Goal: Use online tool/utility: Utilize a website feature to perform a specific function

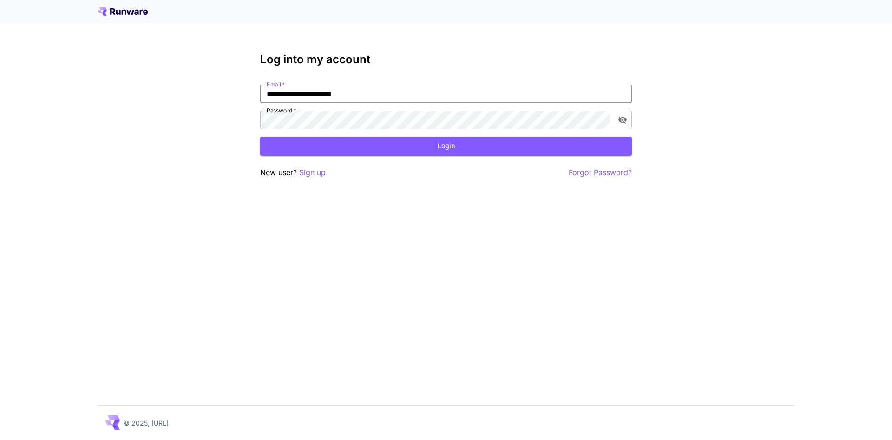
type input "**********"
click at [617, 117] on button "toggle password visibility" at bounding box center [622, 120] width 17 height 17
click at [531, 144] on button "Login" at bounding box center [446, 146] width 372 height 19
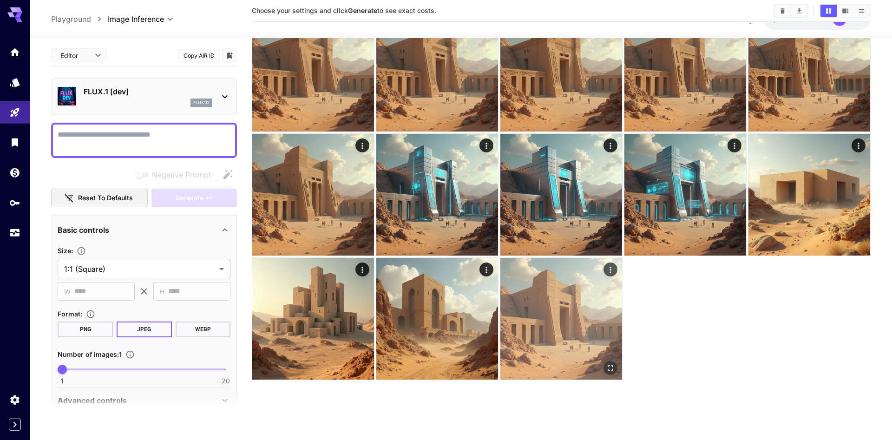
scroll to position [73, 0]
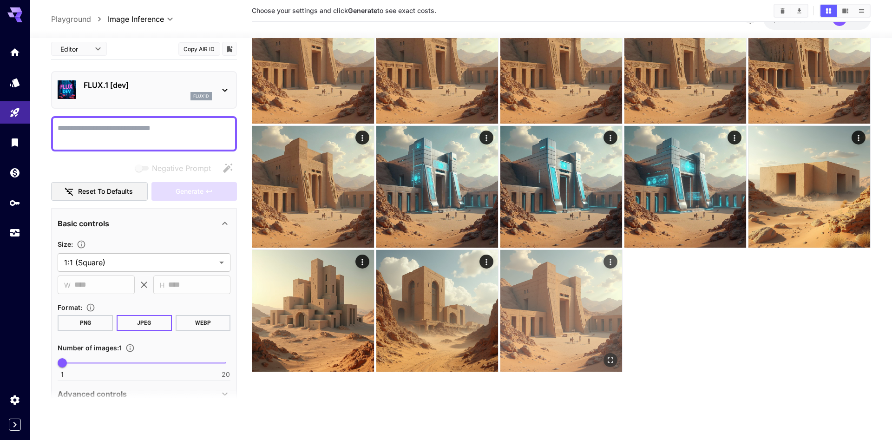
click at [586, 323] on img at bounding box center [562, 311] width 122 height 122
click at [559, 292] on img at bounding box center [562, 311] width 122 height 122
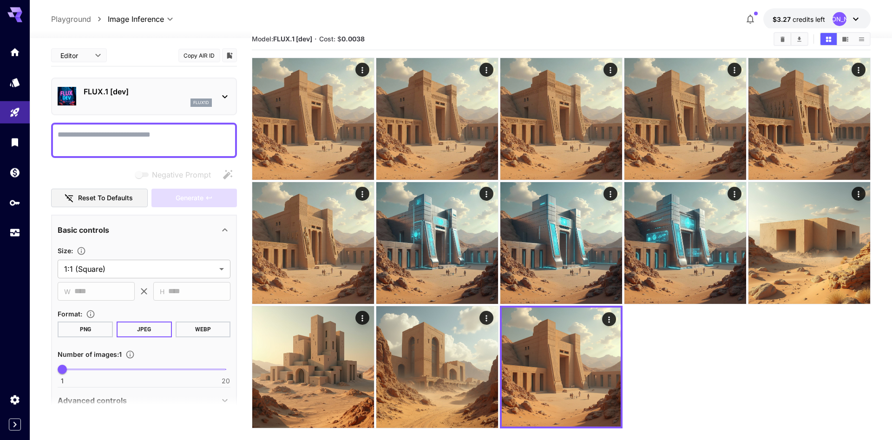
scroll to position [0, 0]
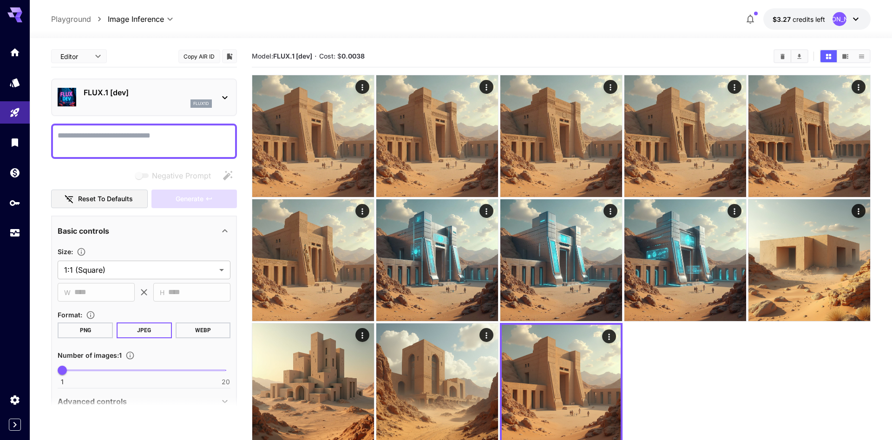
click at [226, 98] on icon at bounding box center [225, 97] width 5 height 3
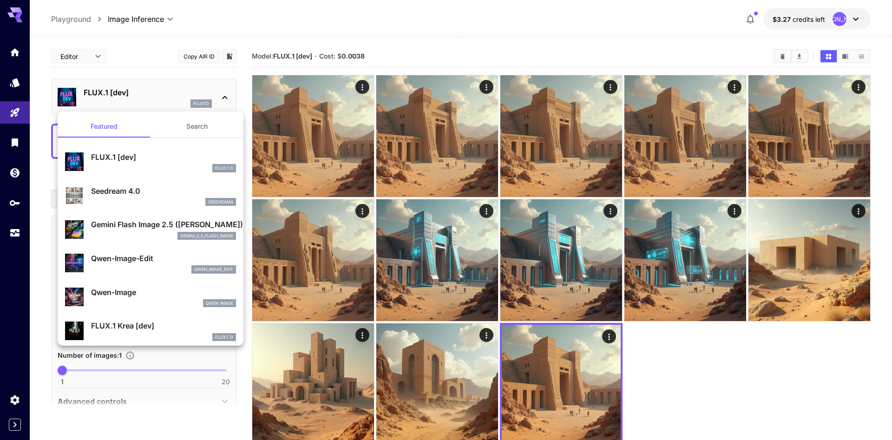
click at [239, 83] on div at bounding box center [446, 220] width 892 height 440
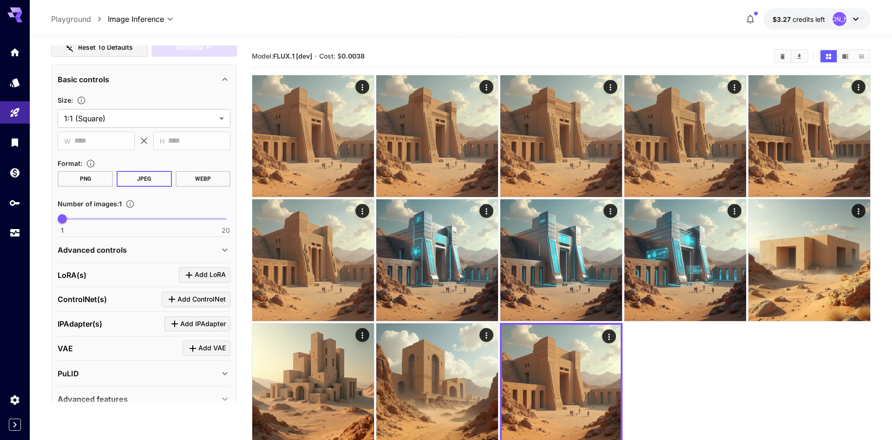
scroll to position [159, 0]
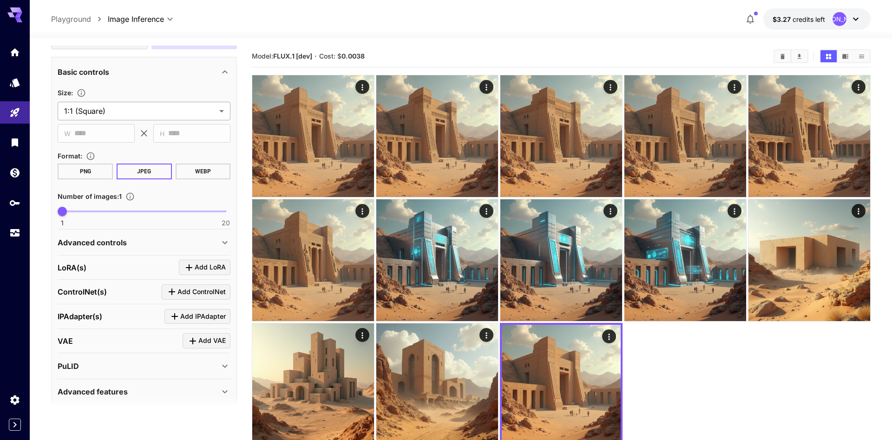
click at [218, 115] on body "**********" at bounding box center [446, 257] width 892 height 514
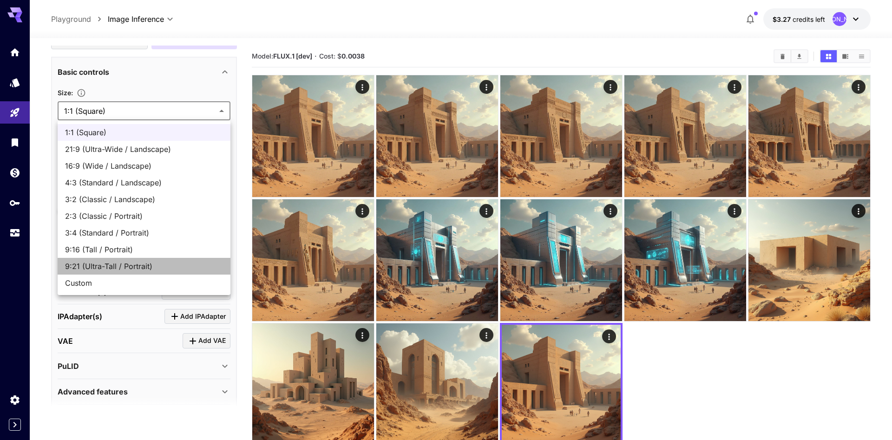
click at [192, 267] on span "9:21 (Ultra-Tall / Portrait)" at bounding box center [144, 266] width 158 height 11
type input "**********"
type input "***"
type input "****"
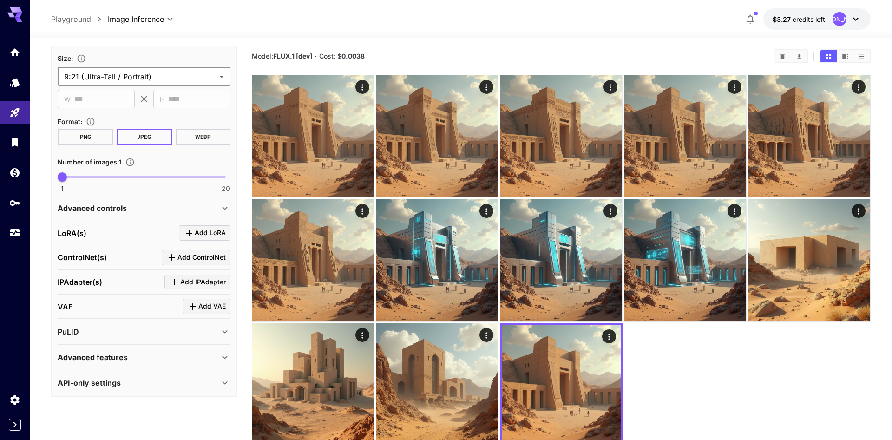
scroll to position [140, 0]
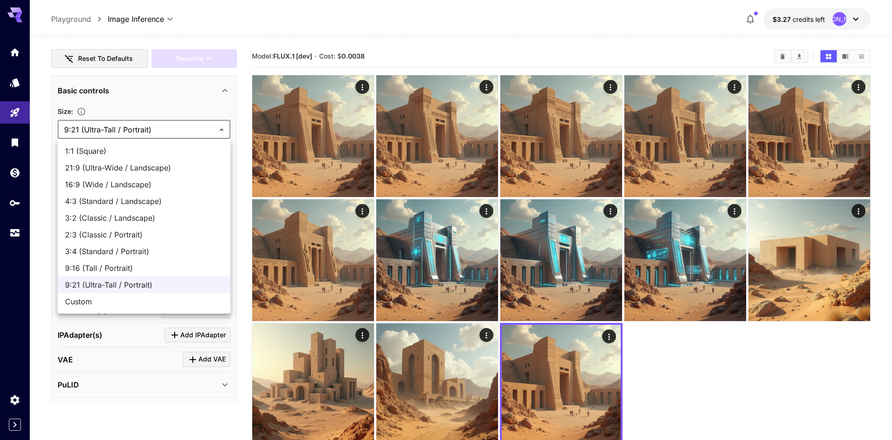
click at [226, 130] on body "**********" at bounding box center [446, 257] width 892 height 514
click at [179, 155] on span "1:1 (Square)" at bounding box center [144, 150] width 158 height 11
type input "**********"
type input "****"
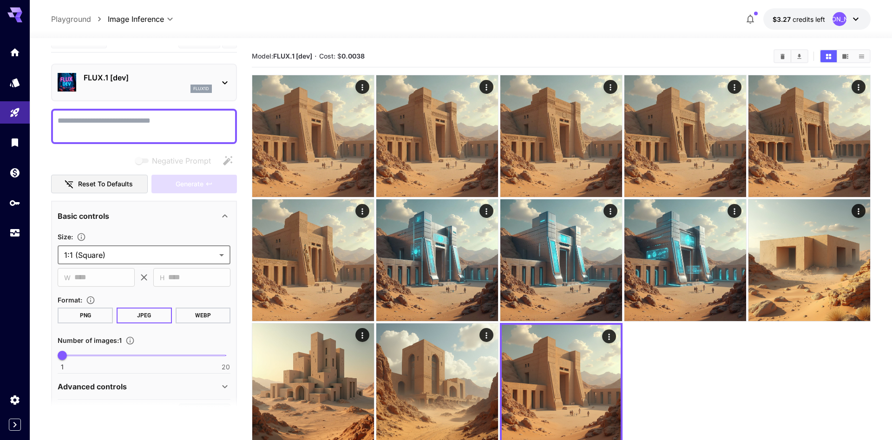
scroll to position [0, 0]
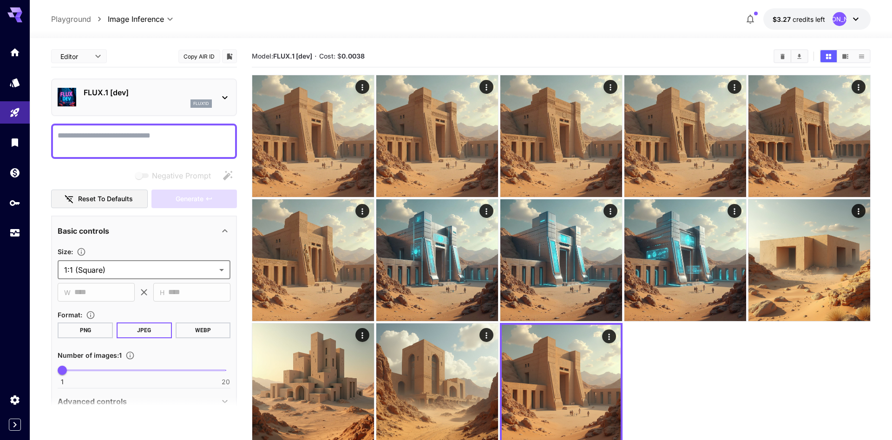
click at [218, 92] on div "FLUX.1 [dev] flux1d" at bounding box center [144, 97] width 173 height 28
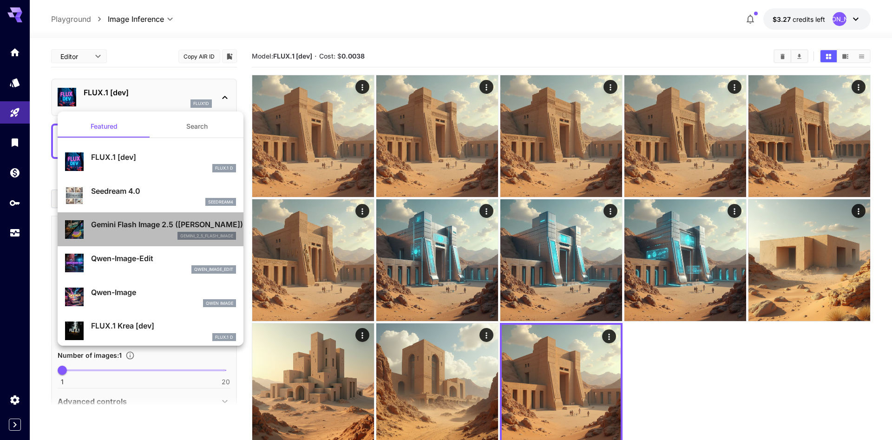
click at [161, 228] on p "Gemini Flash Image 2.5 ([PERSON_NAME])" at bounding box center [163, 224] width 145 height 11
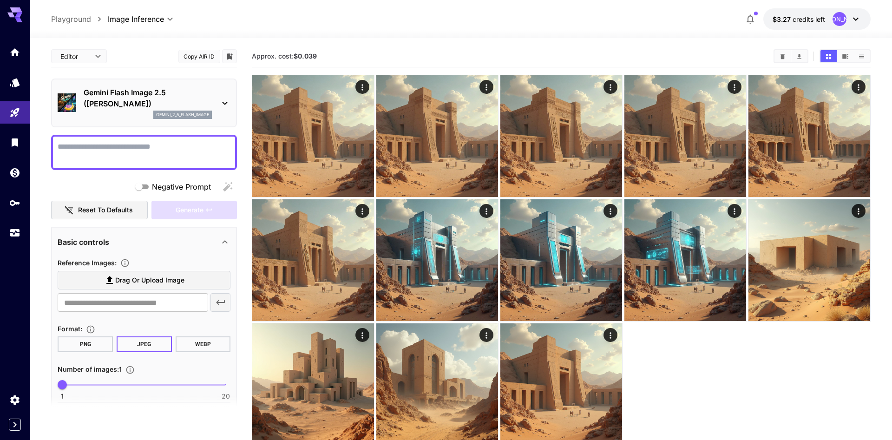
click at [226, 106] on icon at bounding box center [224, 103] width 11 height 11
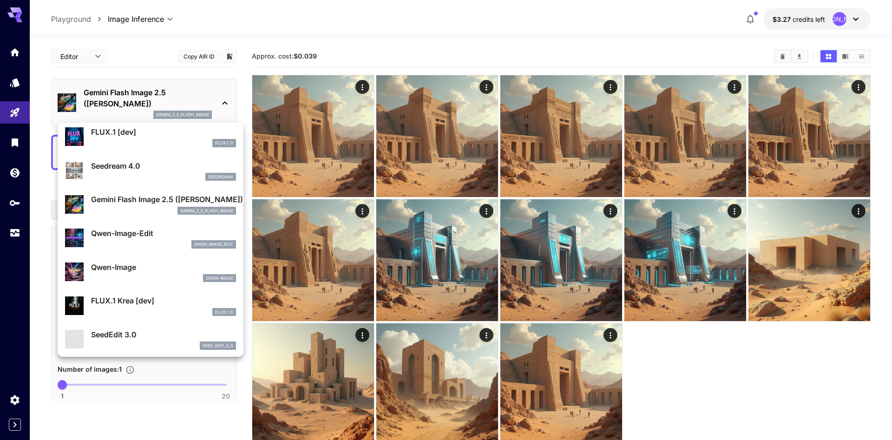
scroll to position [53, 0]
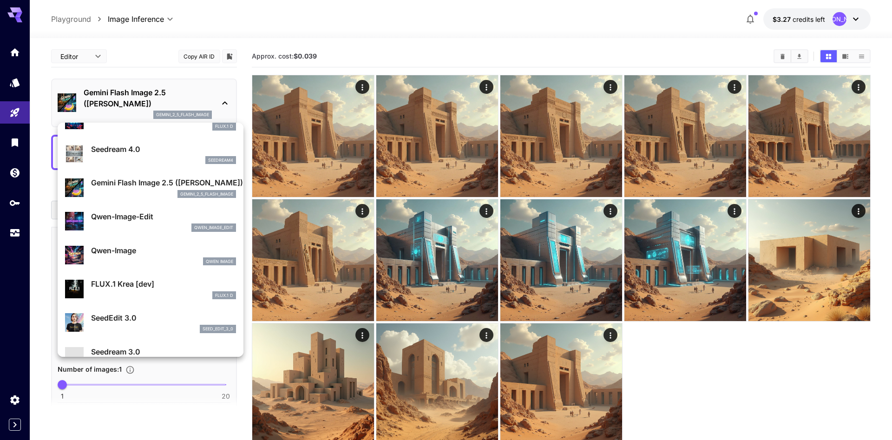
click at [147, 260] on div "Qwen Image" at bounding box center [163, 261] width 145 height 8
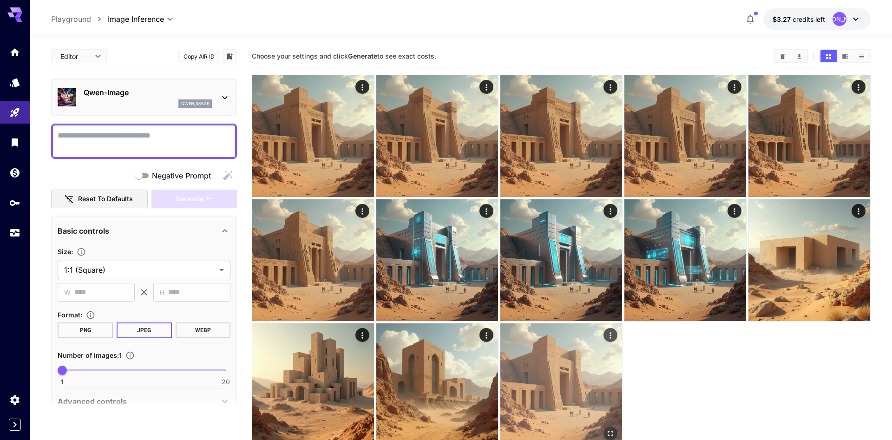
click at [515, 399] on img at bounding box center [562, 384] width 122 height 122
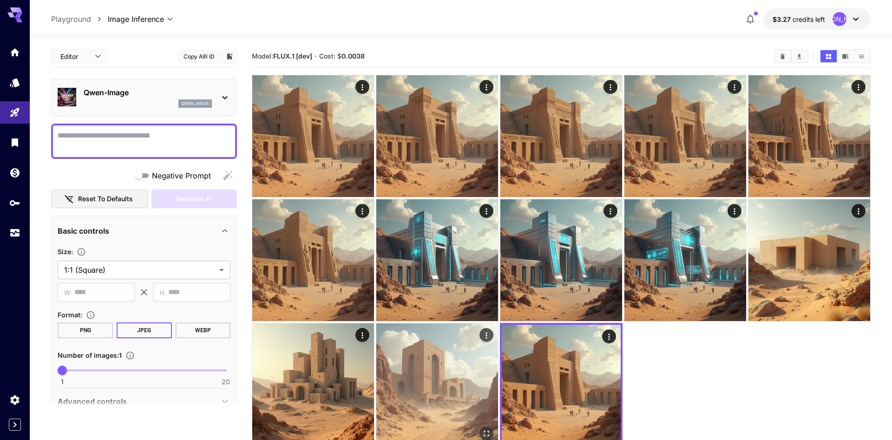
click at [450, 385] on img at bounding box center [437, 384] width 122 height 122
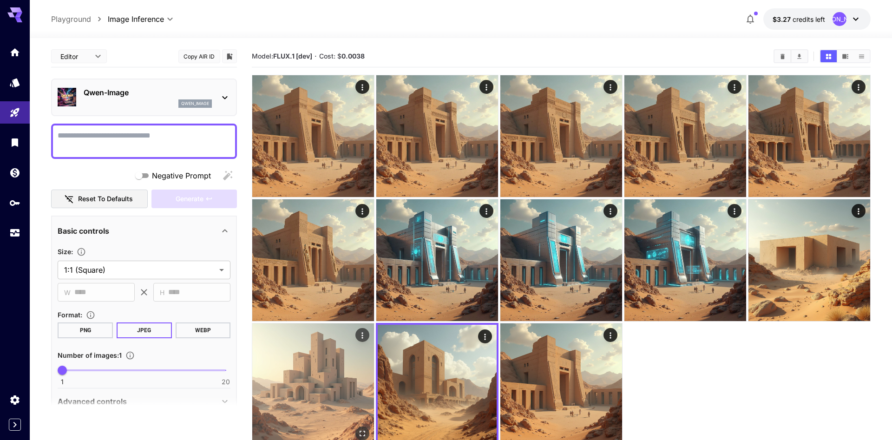
click at [363, 373] on img at bounding box center [313, 384] width 122 height 122
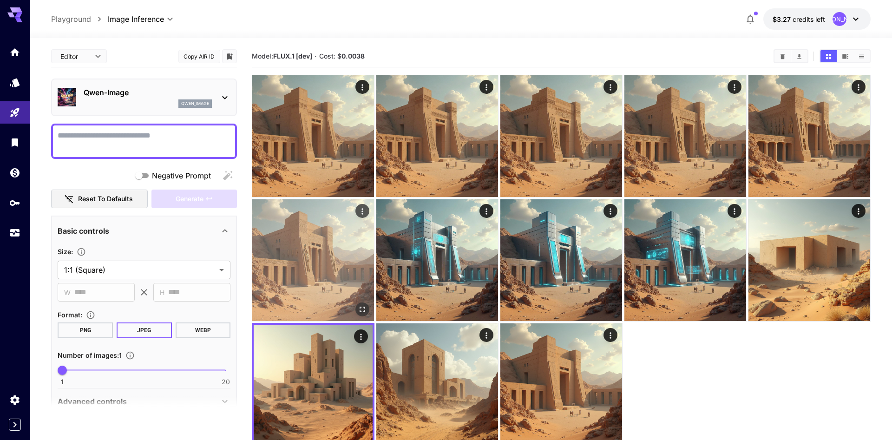
click at [357, 278] on img at bounding box center [313, 260] width 122 height 122
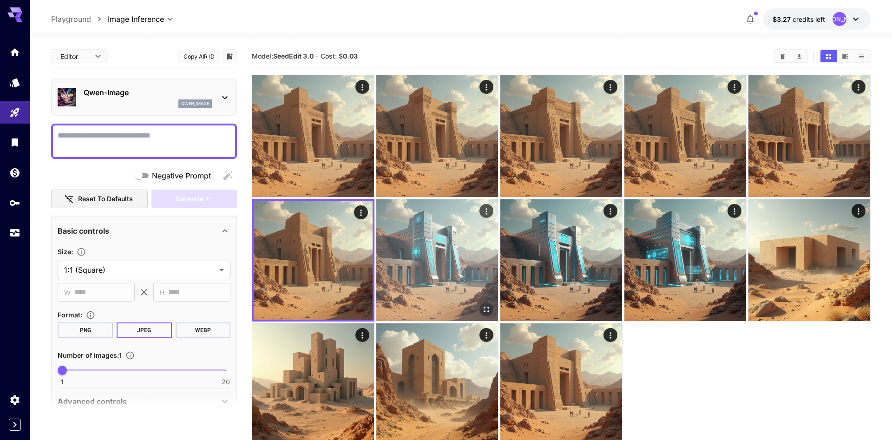
click at [454, 269] on img at bounding box center [437, 260] width 122 height 122
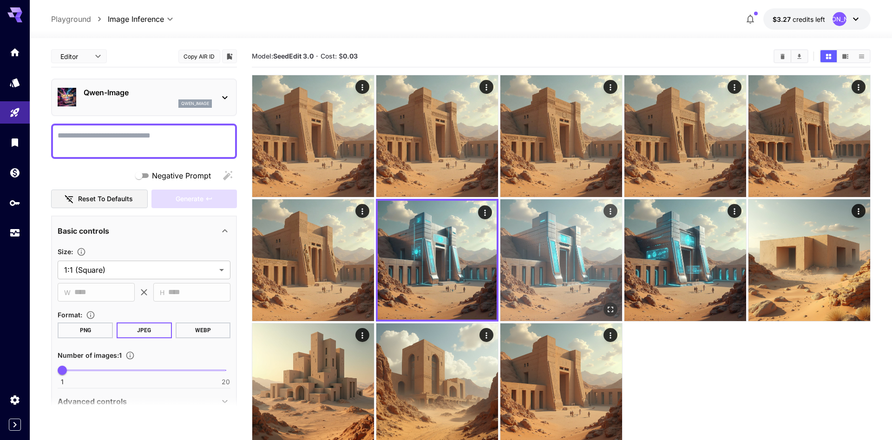
click at [595, 262] on img at bounding box center [562, 260] width 122 height 122
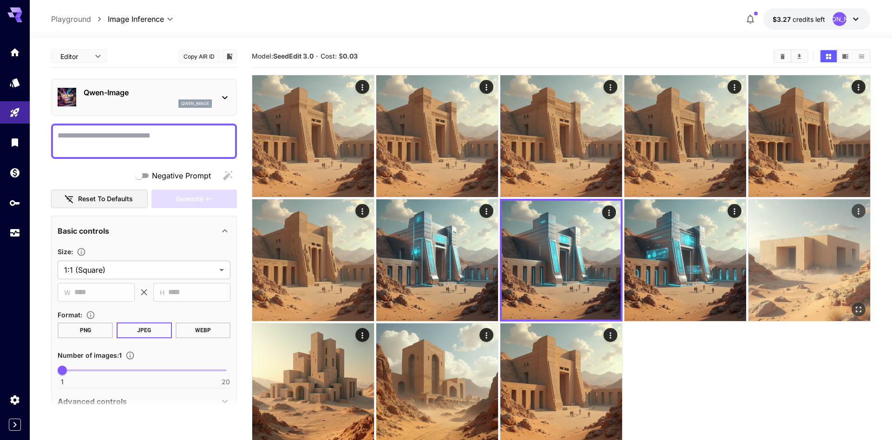
click at [761, 261] on img at bounding box center [810, 260] width 122 height 122
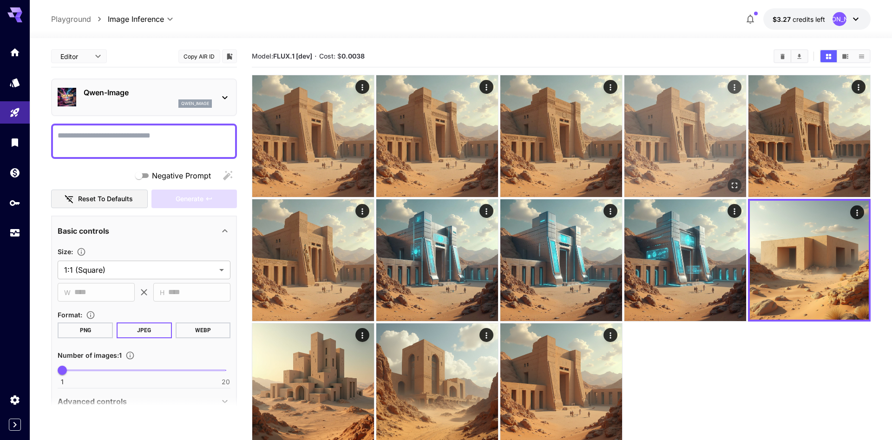
click at [712, 165] on img at bounding box center [686, 136] width 122 height 122
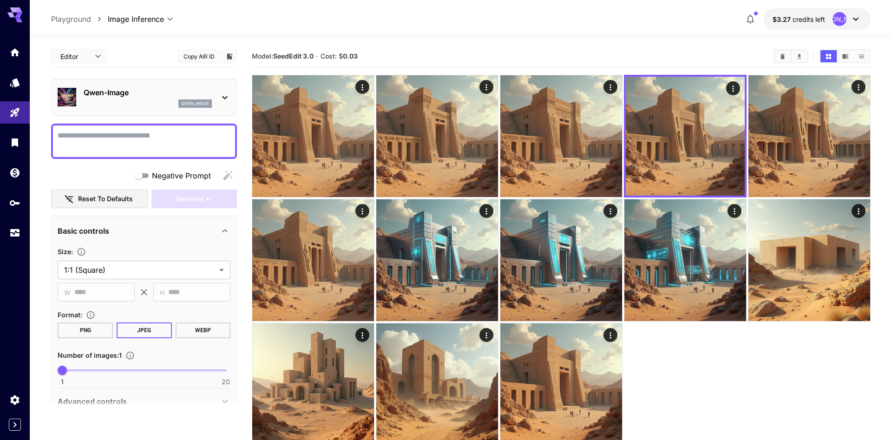
click at [224, 97] on icon at bounding box center [224, 97] width 11 height 11
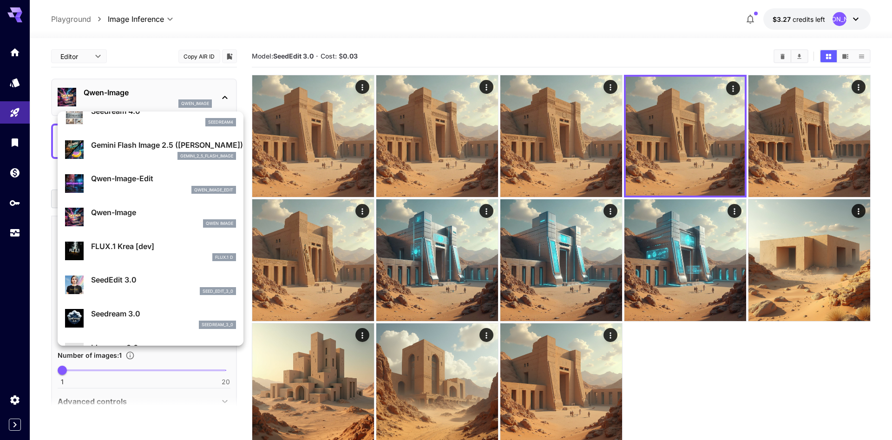
scroll to position [106, 0]
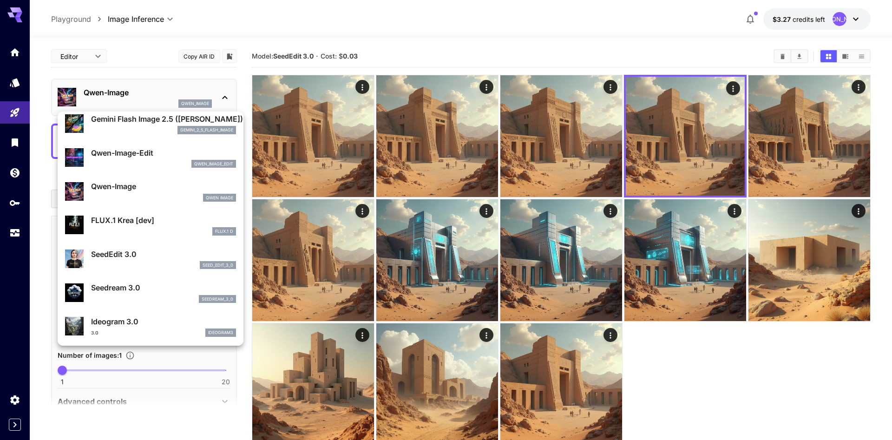
click at [187, 228] on div "FLUX.1 D" at bounding box center [163, 231] width 145 height 8
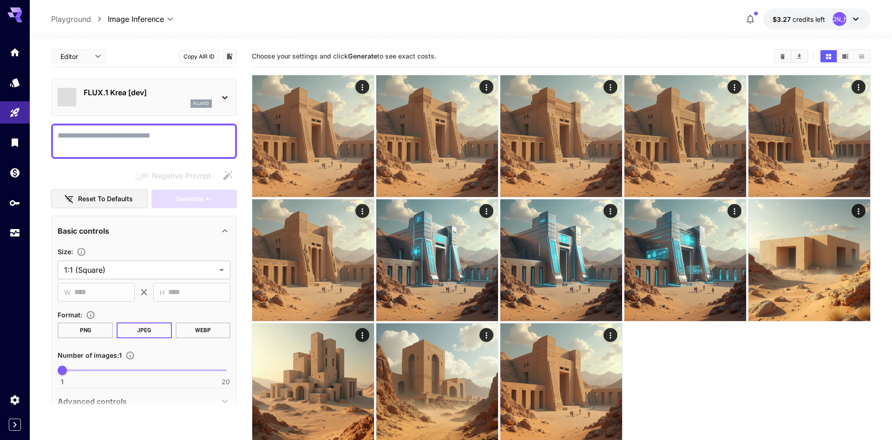
type input "**"
type input "***"
click at [214, 92] on div "FLUX.1 Krea [dev] flux1d" at bounding box center [144, 97] width 173 height 28
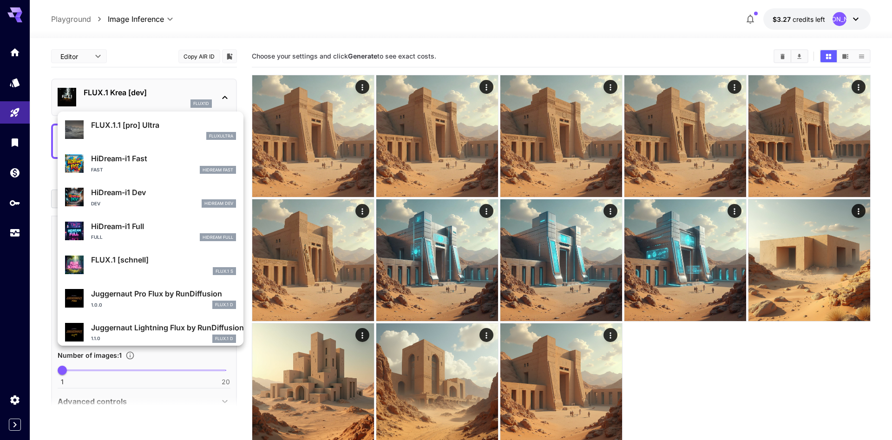
scroll to position [752, 0]
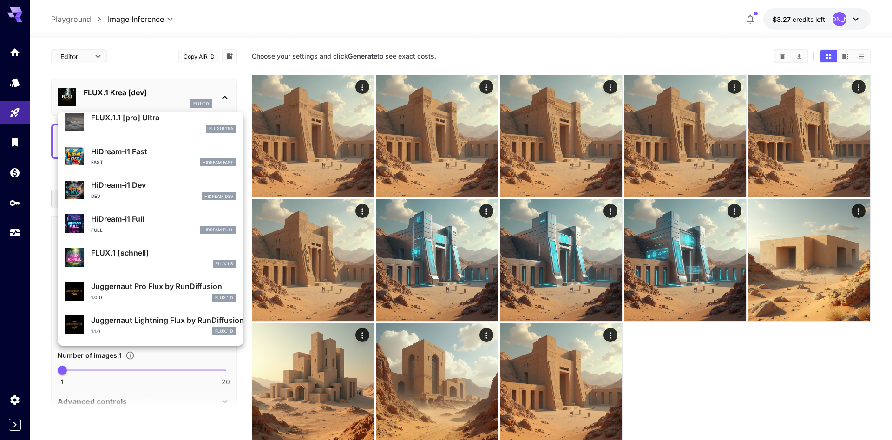
click at [350, 145] on div at bounding box center [446, 220] width 892 height 440
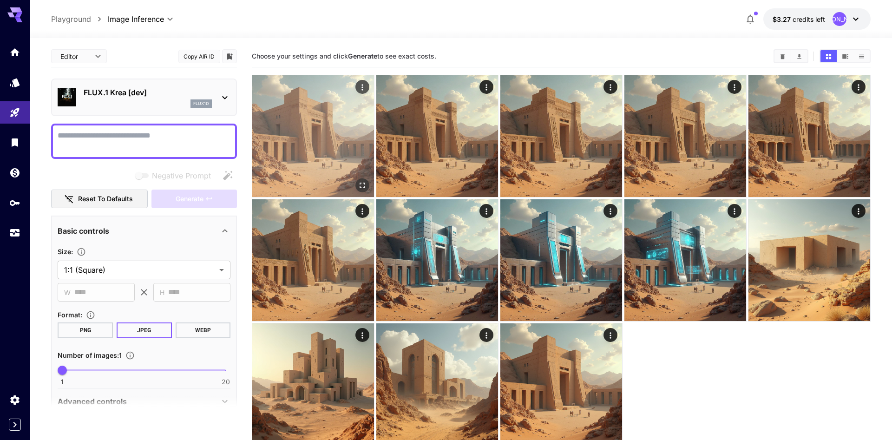
click at [310, 170] on img at bounding box center [313, 136] width 122 height 122
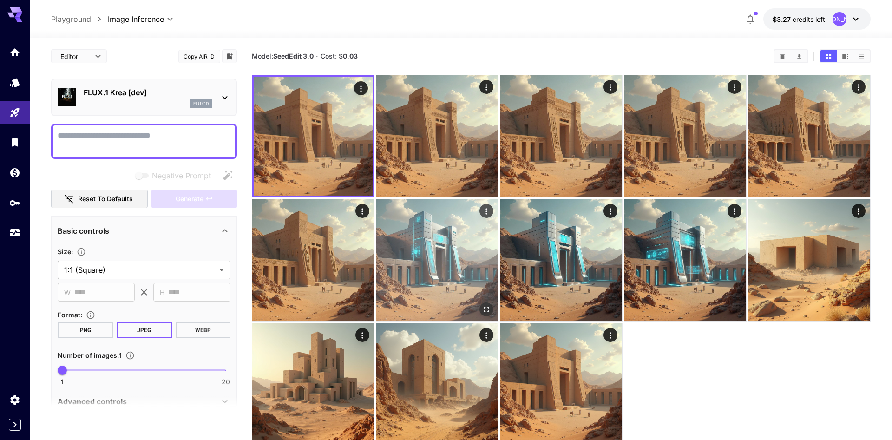
click at [427, 292] on img at bounding box center [437, 260] width 122 height 122
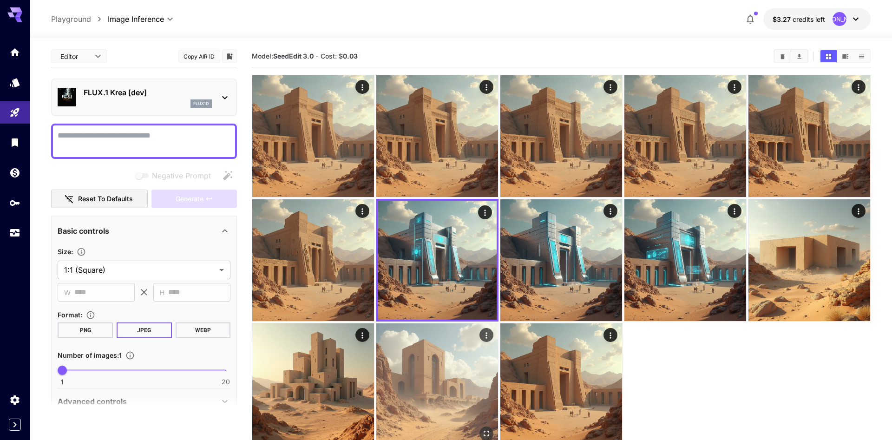
click at [446, 353] on img at bounding box center [437, 384] width 122 height 122
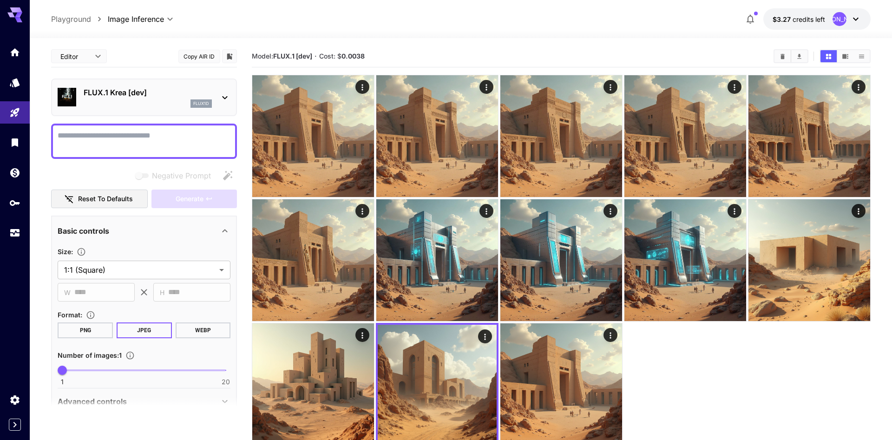
click at [211, 94] on p "FLUX.1 Krea [dev]" at bounding box center [148, 92] width 128 height 11
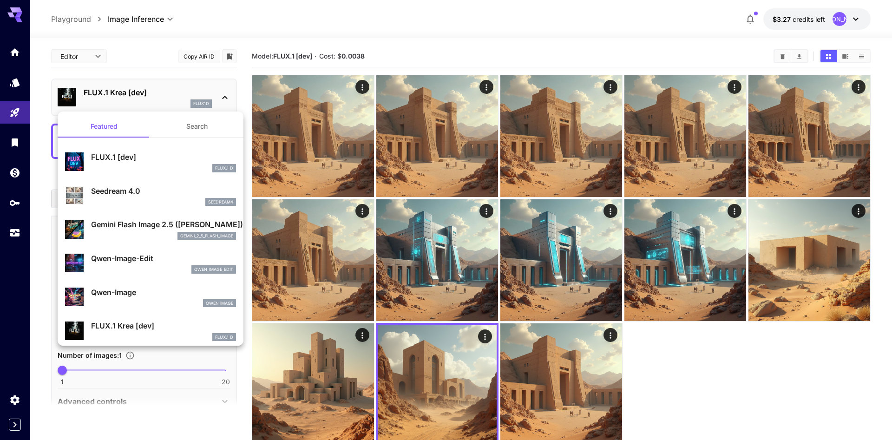
click at [387, 36] on div at bounding box center [446, 220] width 892 height 440
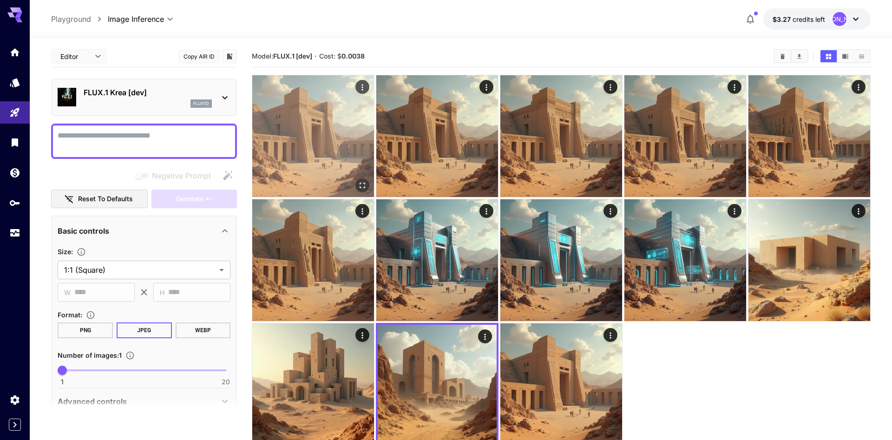
click at [342, 134] on img at bounding box center [313, 136] width 122 height 122
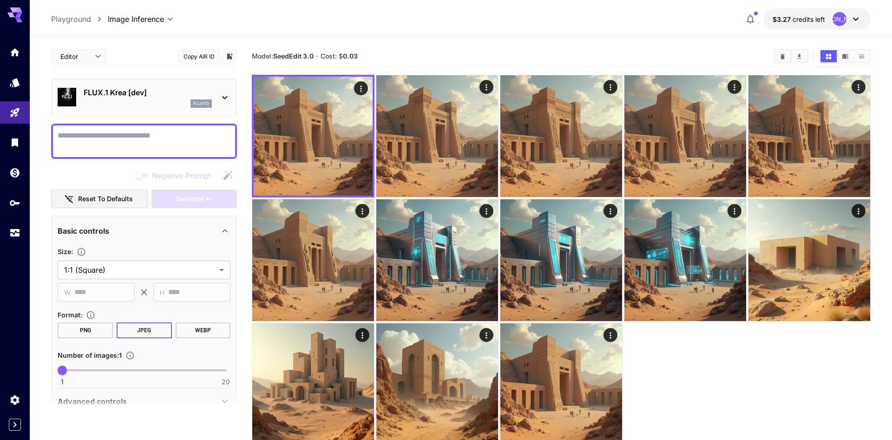
click at [227, 101] on icon at bounding box center [224, 97] width 11 height 11
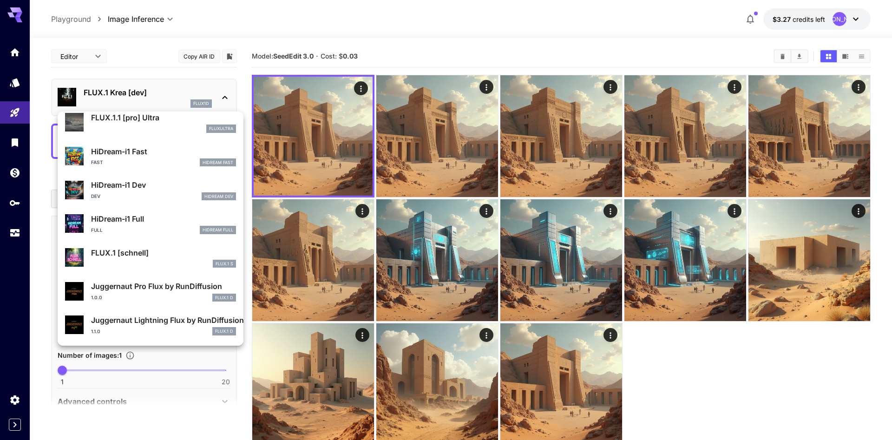
click at [164, 327] on div "Juggernaut Lightning Flux by RunDiffusion 1.1.0 FLUX.1 D" at bounding box center [163, 325] width 145 height 21
type input "*"
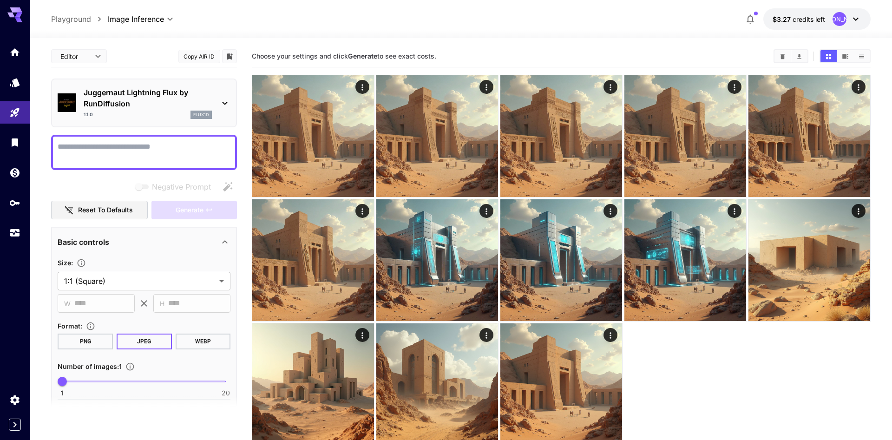
click at [139, 152] on textarea "Negative Prompt" at bounding box center [144, 152] width 173 height 22
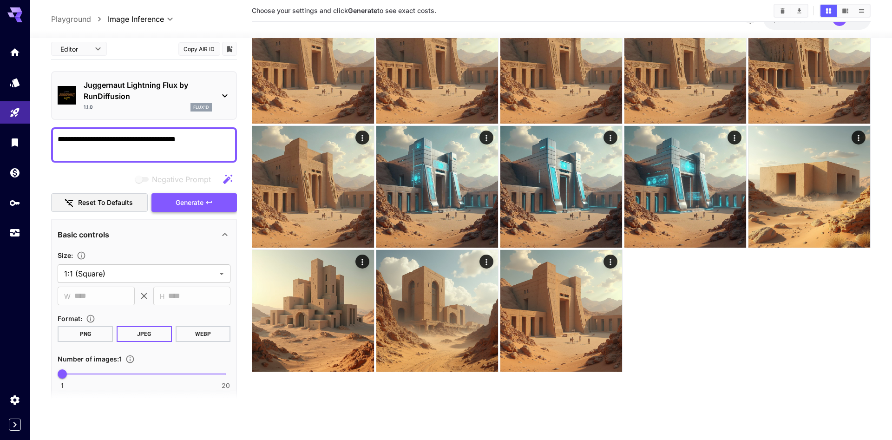
click at [201, 203] on span "Generate" at bounding box center [190, 203] width 28 height 12
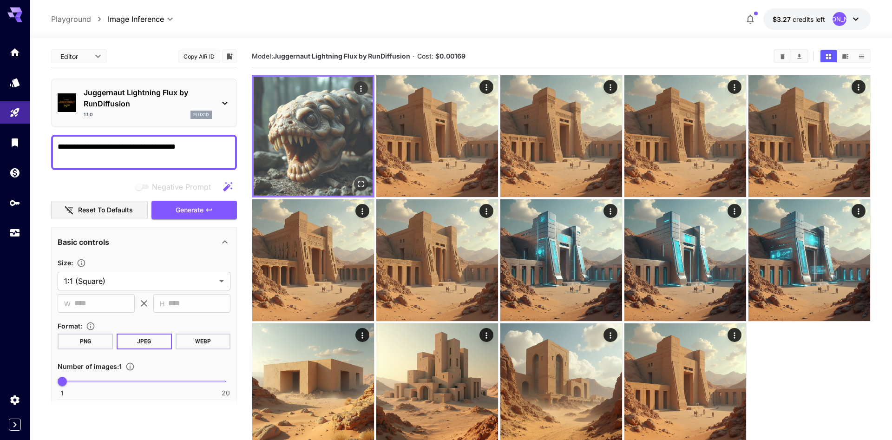
click at [323, 138] on img at bounding box center [313, 136] width 119 height 119
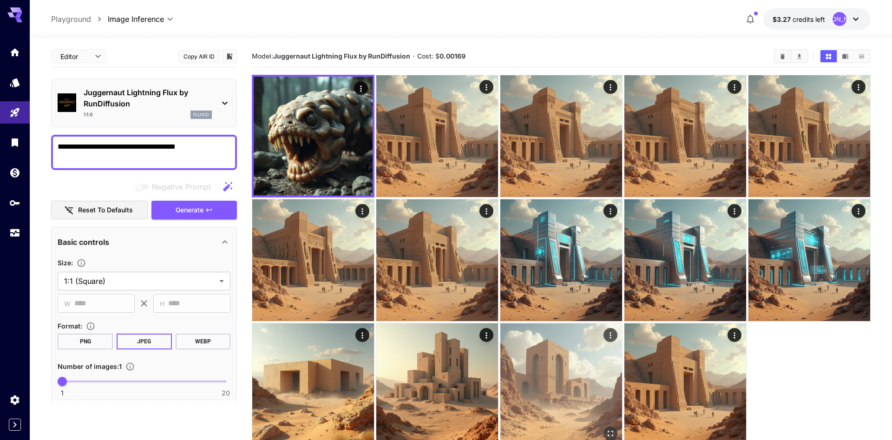
click at [533, 365] on img at bounding box center [562, 384] width 122 height 122
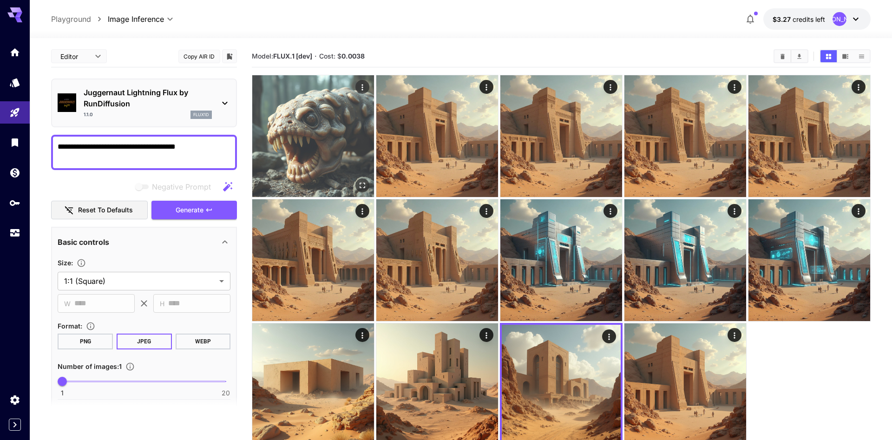
click at [325, 151] on img at bounding box center [313, 136] width 122 height 122
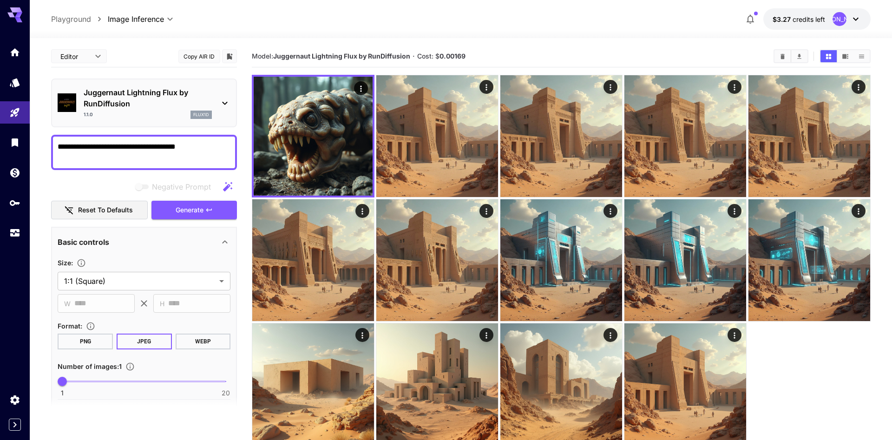
click at [214, 98] on div "Juggernaut Lightning Flux by RunDiffusion 1.1.0 flux1d" at bounding box center [144, 103] width 173 height 40
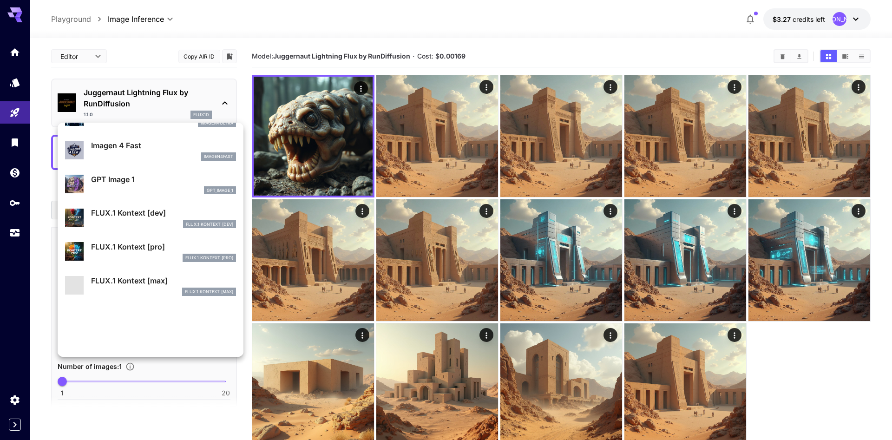
scroll to position [532, 0]
click at [159, 251] on p "FLUX.1 Kontext [pro]" at bounding box center [163, 246] width 145 height 11
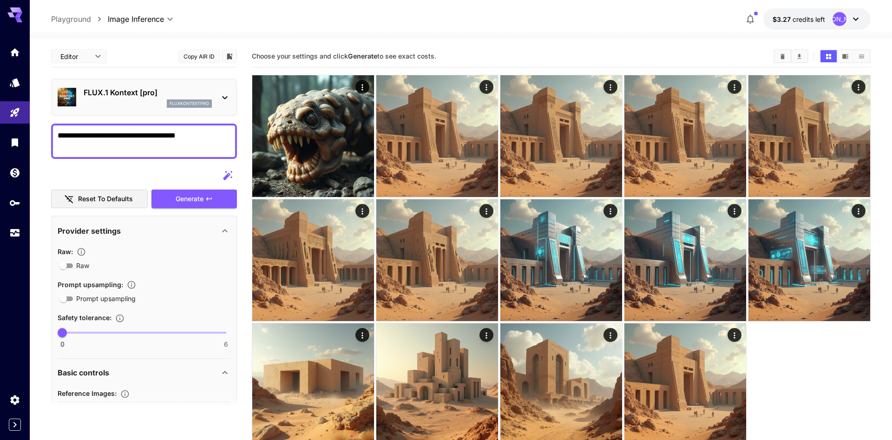
drag, startPoint x: 213, startPoint y: 136, endPoint x: 48, endPoint y: 144, distance: 165.6
click at [58, 144] on textarea "**********" at bounding box center [144, 141] width 173 height 22
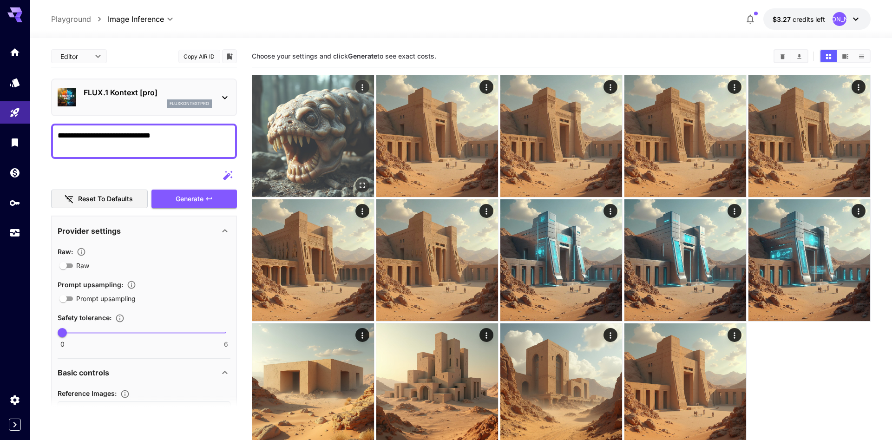
type textarea "**********"
click at [364, 83] on icon "Actions" at bounding box center [362, 87] width 9 height 9
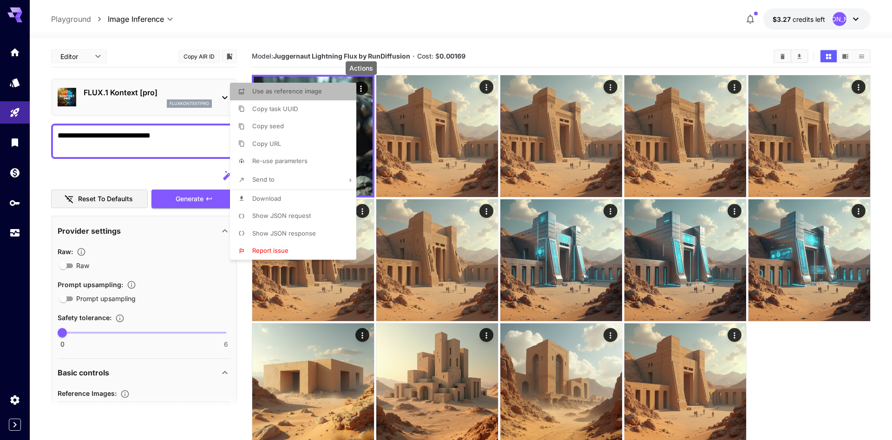
click at [328, 93] on li "Use as reference image" at bounding box center [296, 92] width 132 height 18
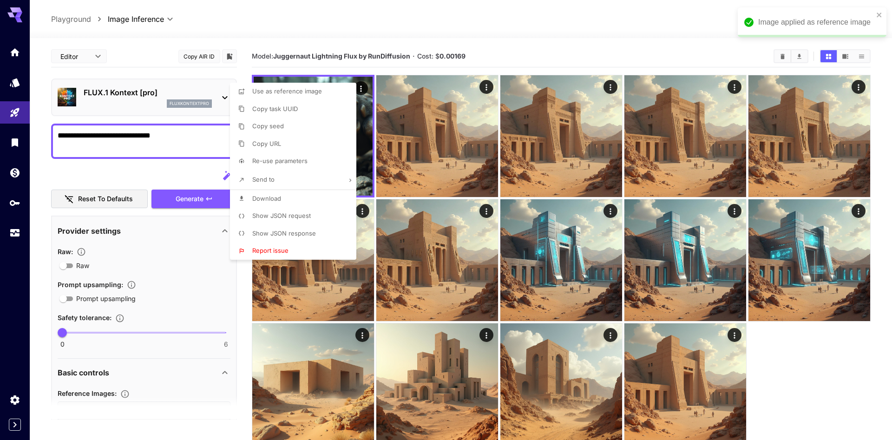
click at [133, 167] on div at bounding box center [446, 220] width 892 height 440
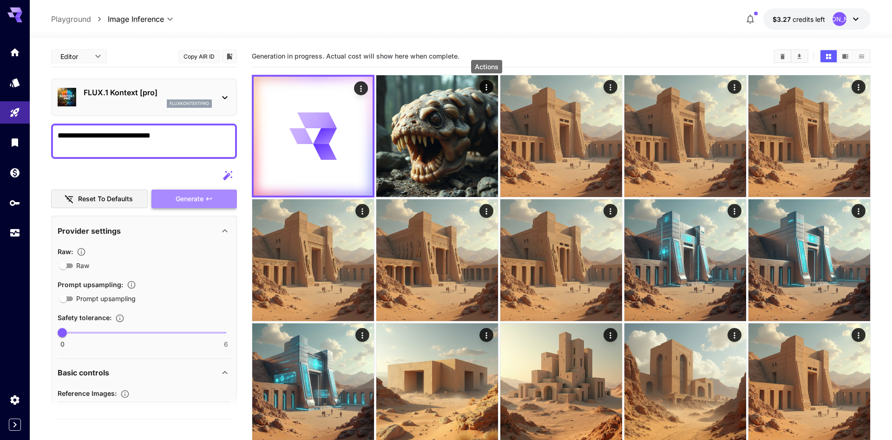
click at [187, 201] on span "Generate" at bounding box center [190, 199] width 28 height 12
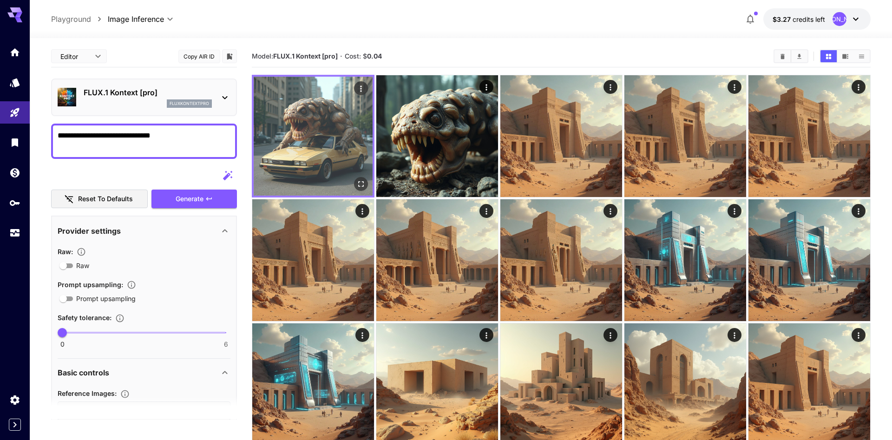
click at [347, 117] on img at bounding box center [313, 136] width 119 height 119
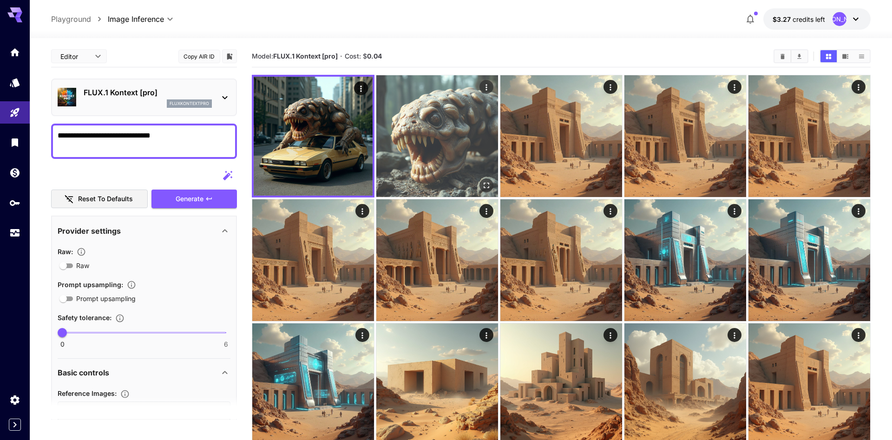
click at [449, 124] on img at bounding box center [437, 136] width 122 height 122
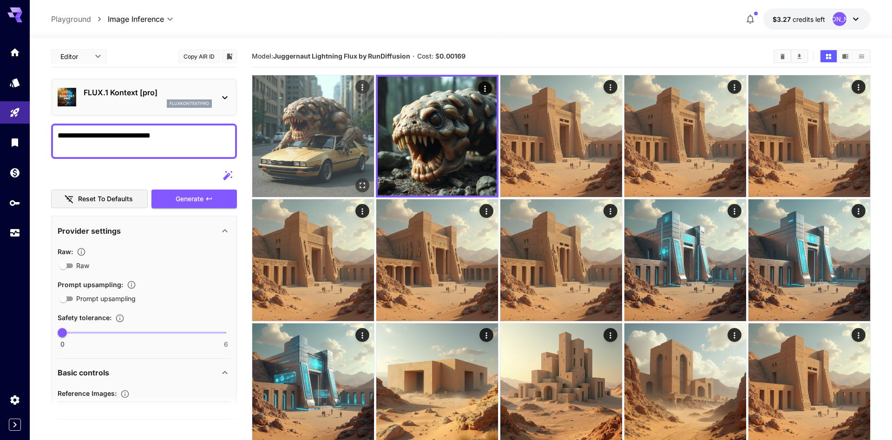
click at [340, 125] on img at bounding box center [313, 136] width 122 height 122
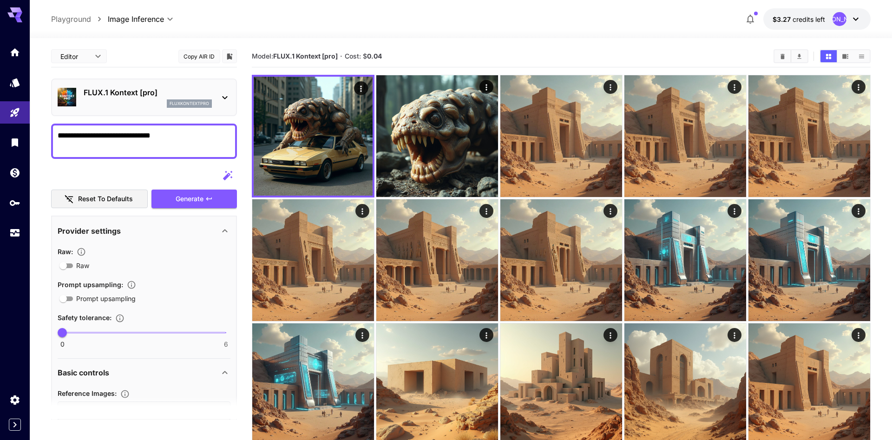
click at [227, 97] on icon at bounding box center [225, 97] width 5 height 3
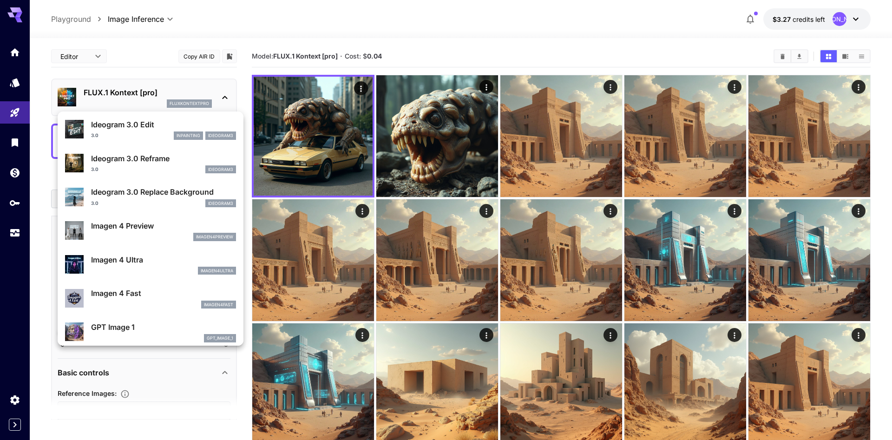
scroll to position [532, 0]
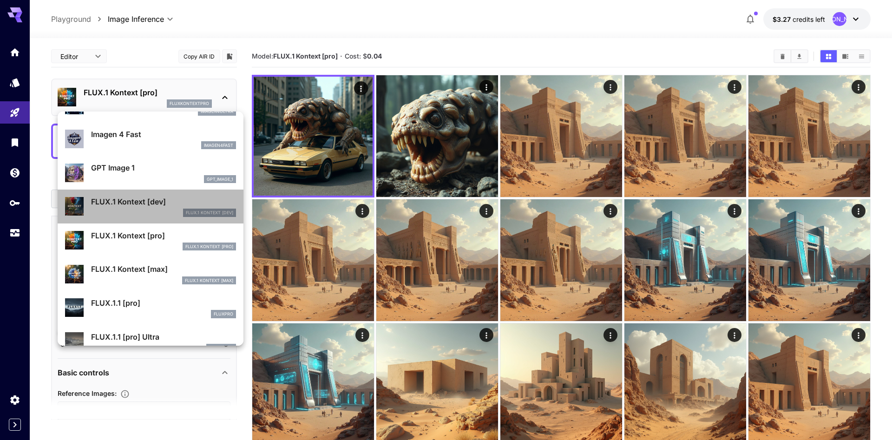
click at [163, 207] on div "FLUX.1 Kontext [dev] FLUX.1 Kontext [dev]" at bounding box center [163, 206] width 145 height 21
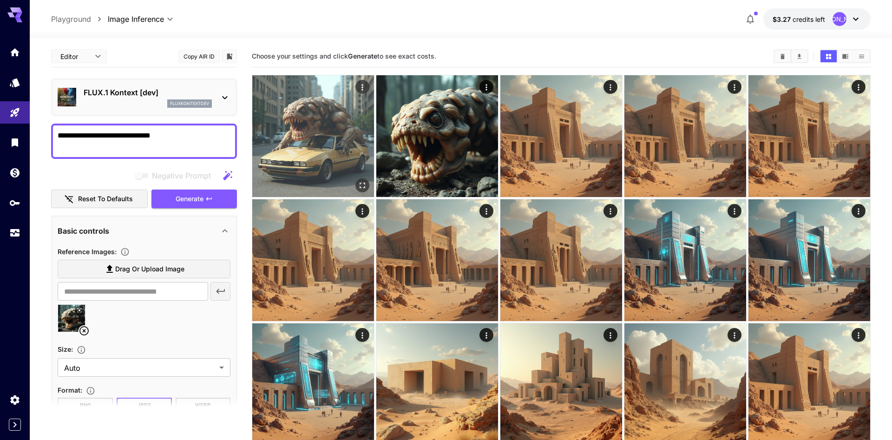
click at [303, 153] on img at bounding box center [313, 136] width 122 height 122
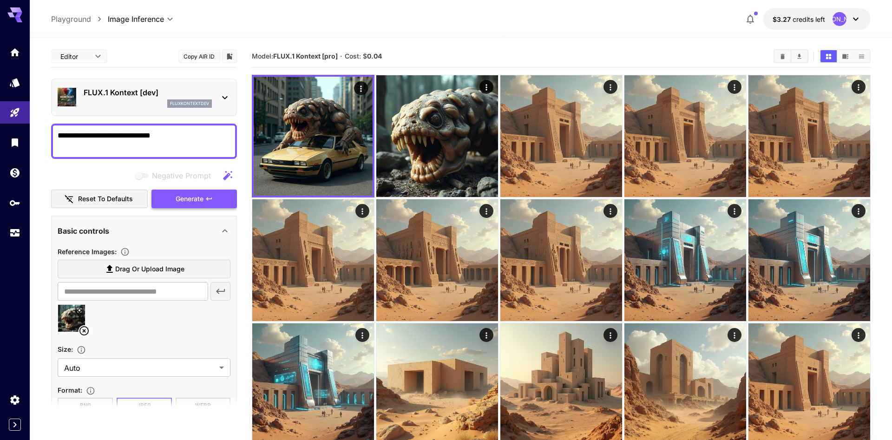
click at [207, 200] on icon "button" at bounding box center [208, 198] width 7 height 7
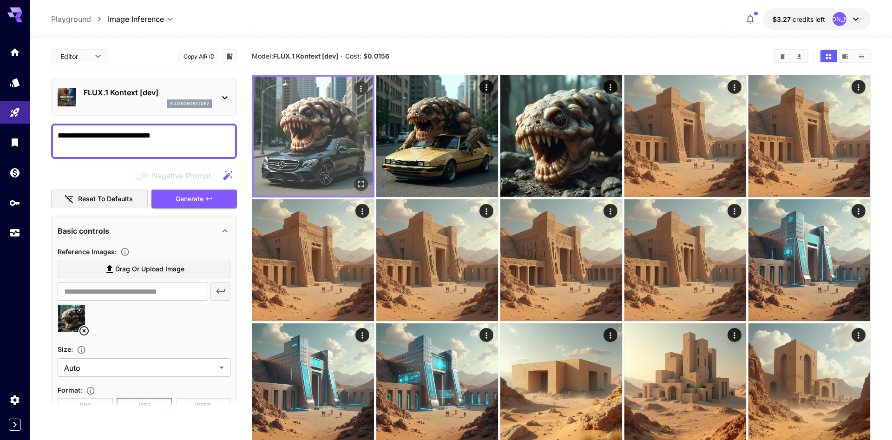
click at [332, 112] on img at bounding box center [313, 136] width 119 height 119
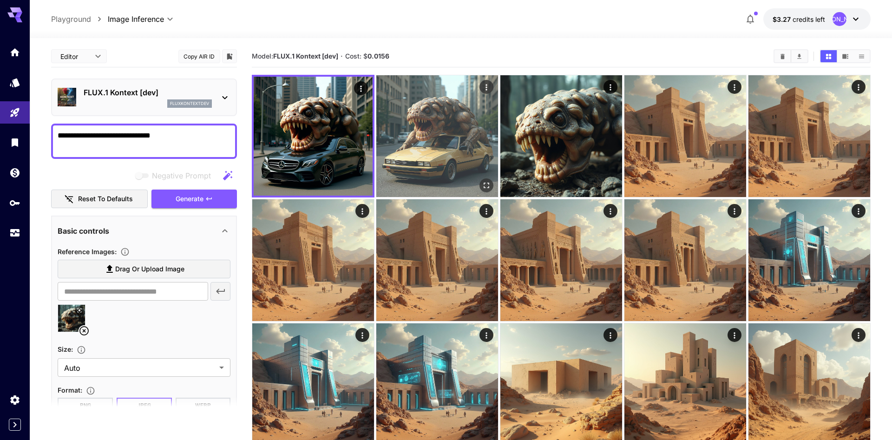
click at [435, 121] on img at bounding box center [437, 136] width 122 height 122
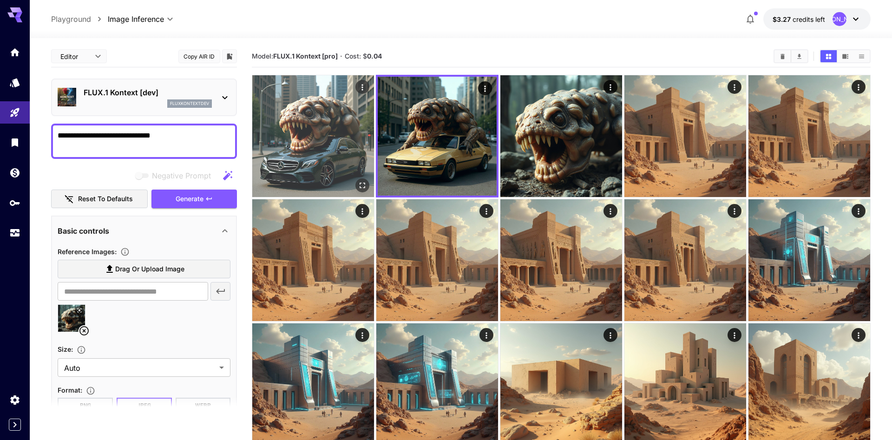
click at [286, 139] on img at bounding box center [313, 136] width 122 height 122
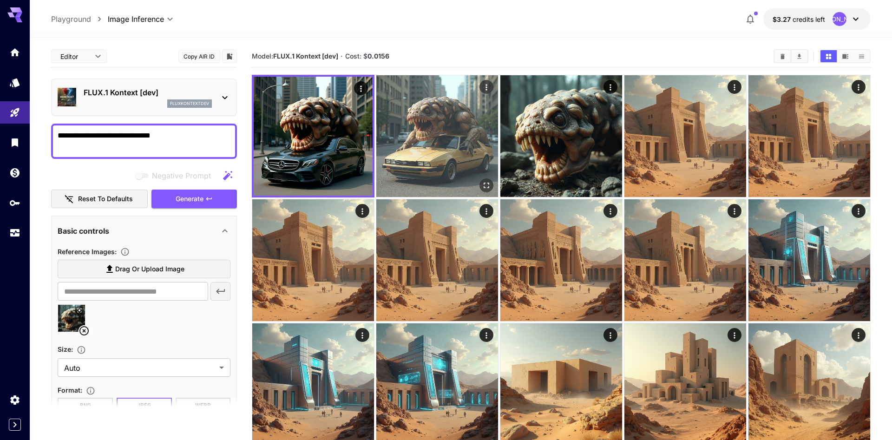
click at [419, 147] on img at bounding box center [437, 136] width 122 height 122
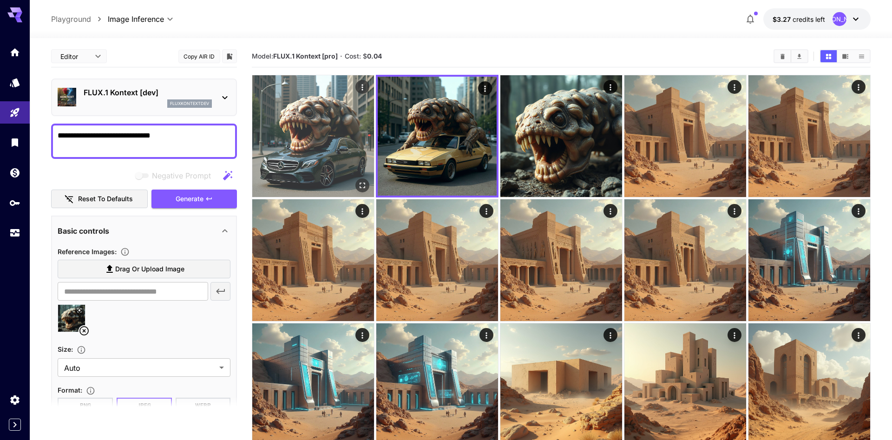
click at [331, 136] on img at bounding box center [313, 136] width 122 height 122
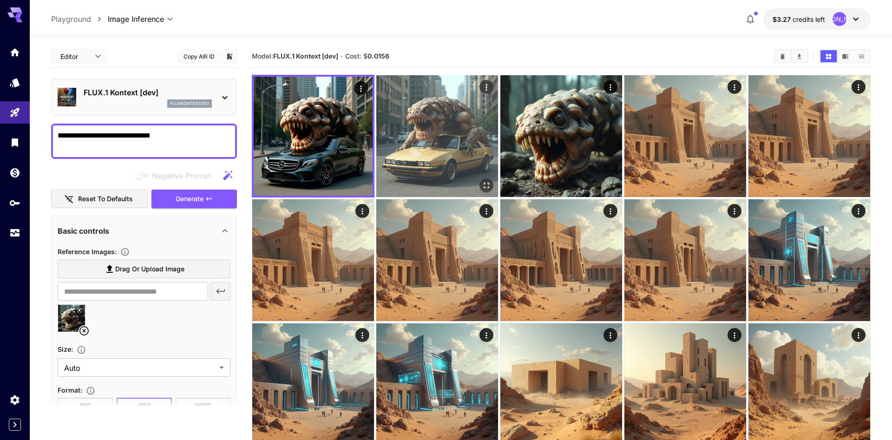
click at [440, 142] on img at bounding box center [437, 136] width 122 height 122
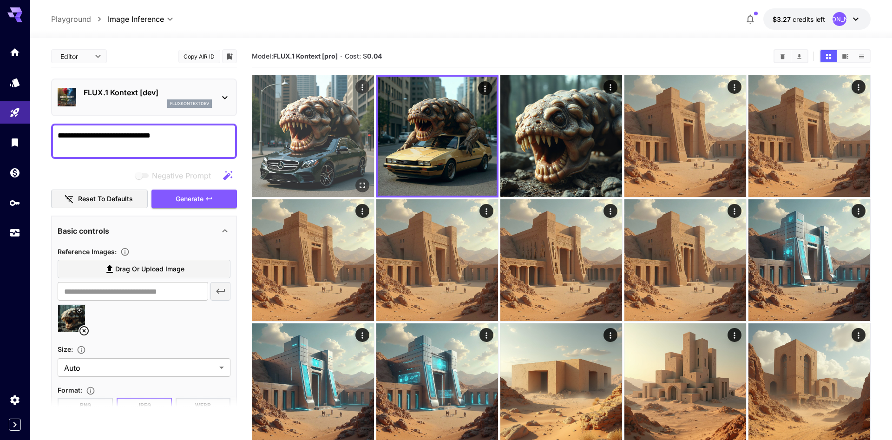
click at [343, 141] on img at bounding box center [313, 136] width 122 height 122
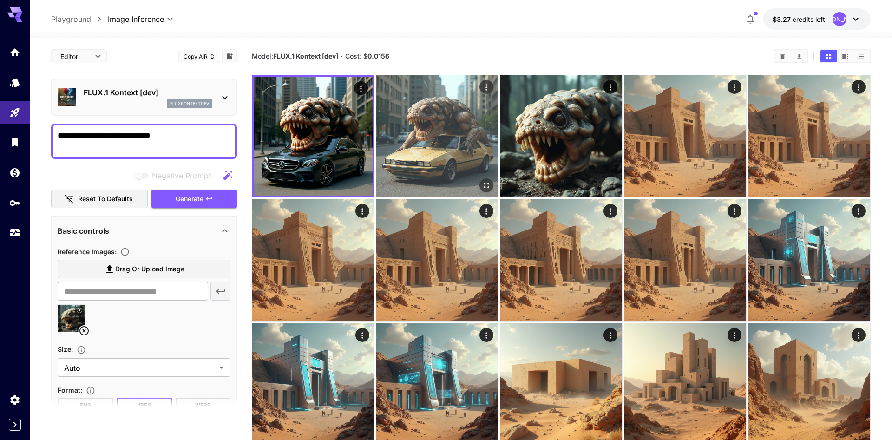
click at [431, 118] on img at bounding box center [437, 136] width 122 height 122
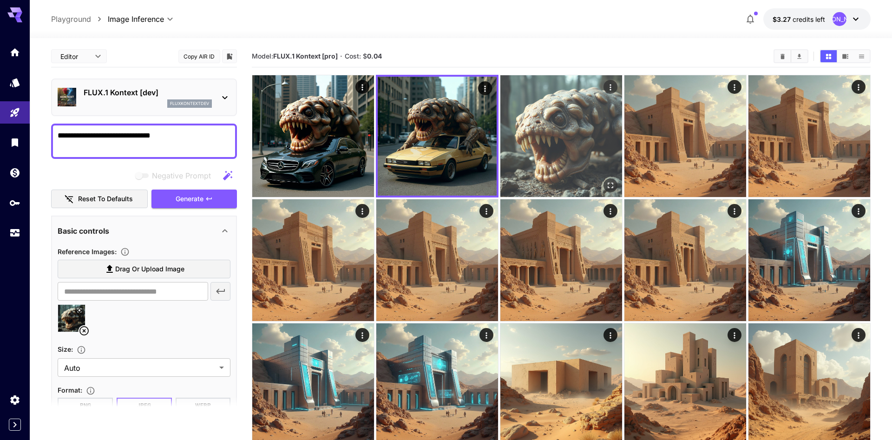
click at [563, 121] on img at bounding box center [562, 136] width 122 height 122
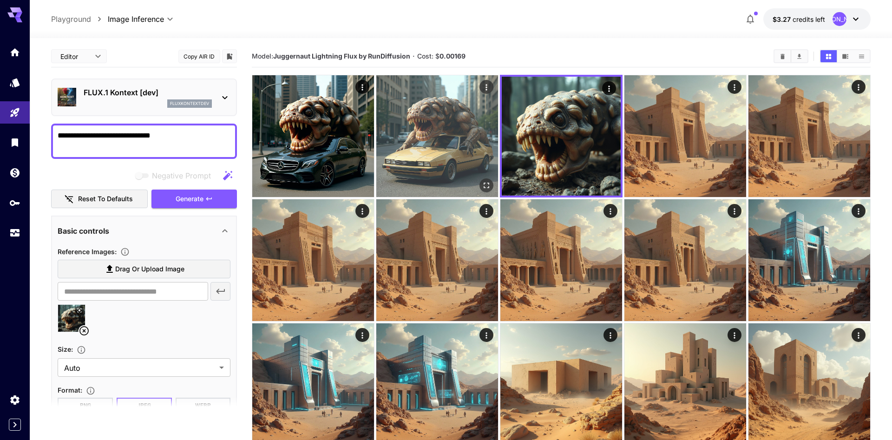
click at [471, 146] on img at bounding box center [437, 136] width 122 height 122
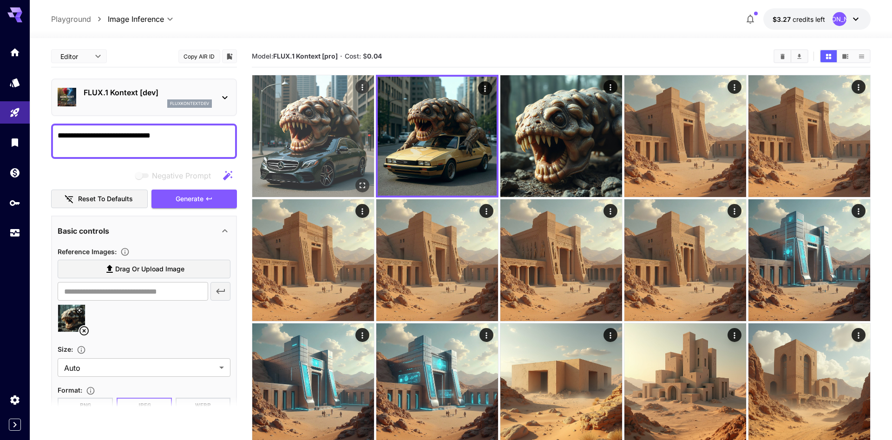
click at [345, 139] on img at bounding box center [313, 136] width 122 height 122
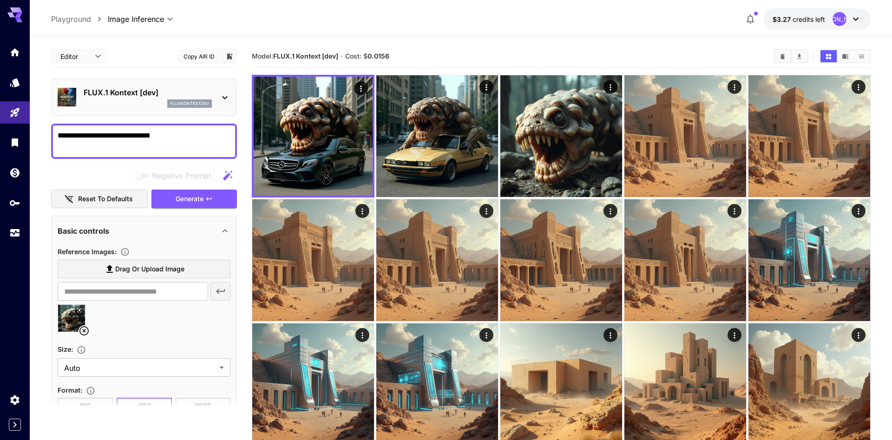
click at [212, 93] on div "FLUX.1 Kontext [dev] fluxkontextdev" at bounding box center [144, 97] width 173 height 28
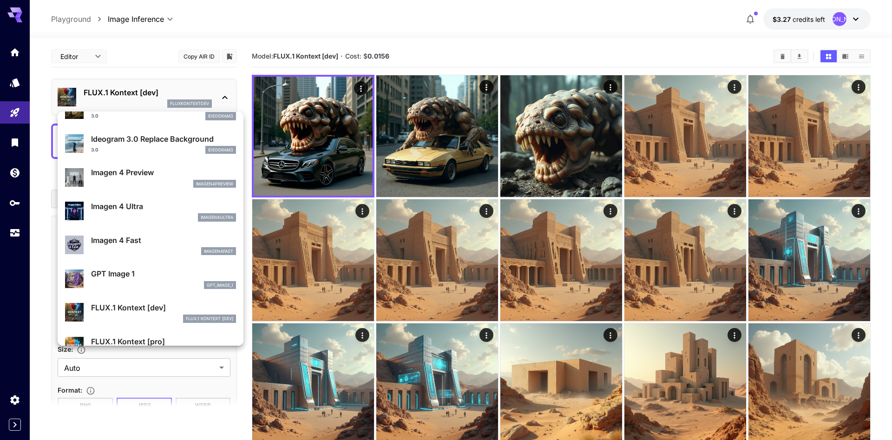
scroll to position [532, 0]
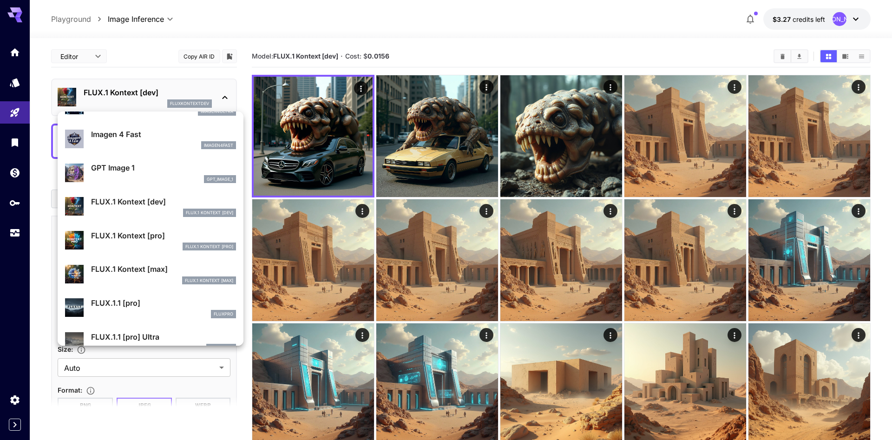
click at [165, 270] on p "FLUX.1 Kontext [max]" at bounding box center [163, 269] width 145 height 11
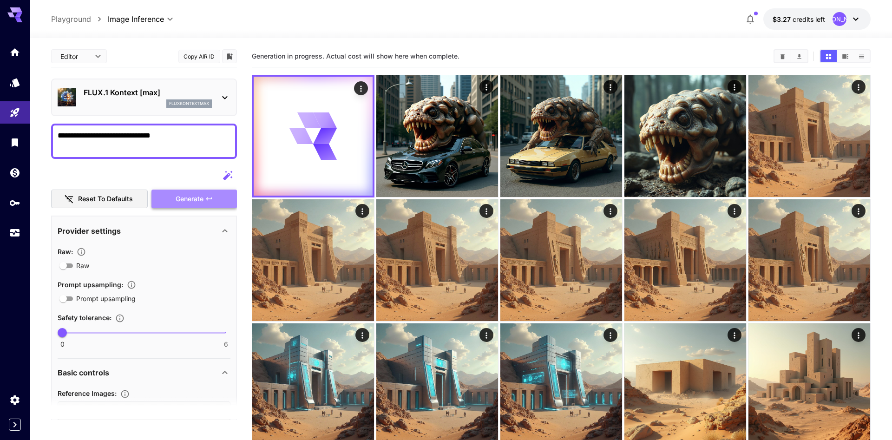
click at [195, 206] on button "Generate" at bounding box center [195, 199] width 86 height 19
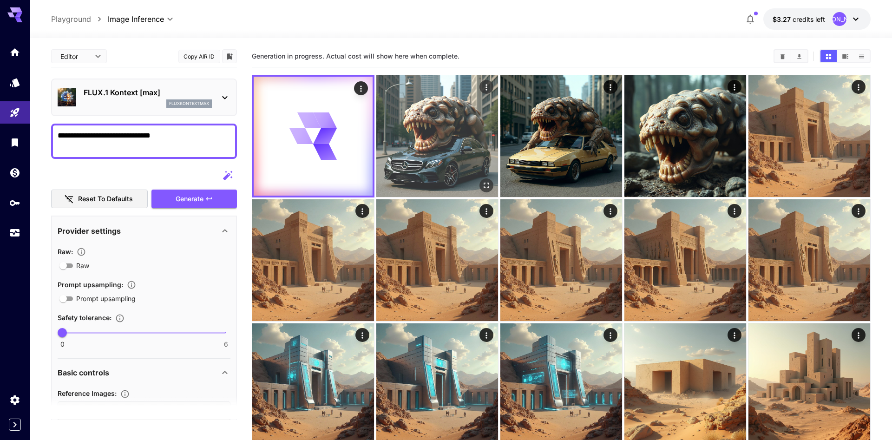
click at [429, 176] on img at bounding box center [437, 136] width 122 height 122
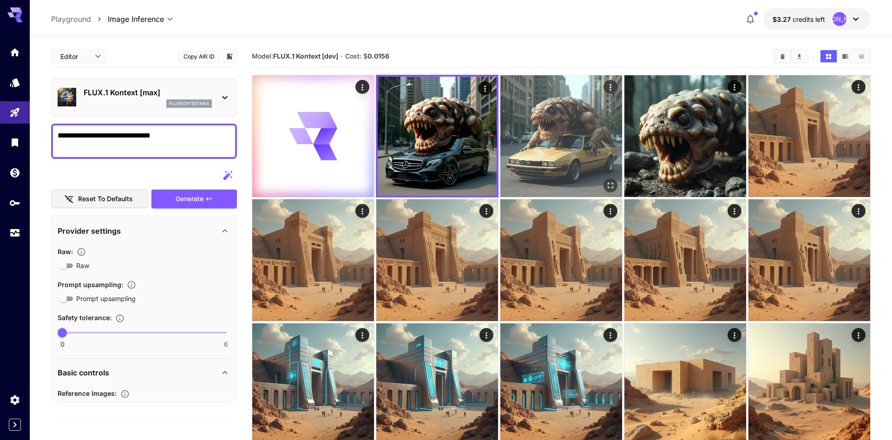
click at [539, 158] on img at bounding box center [562, 136] width 122 height 122
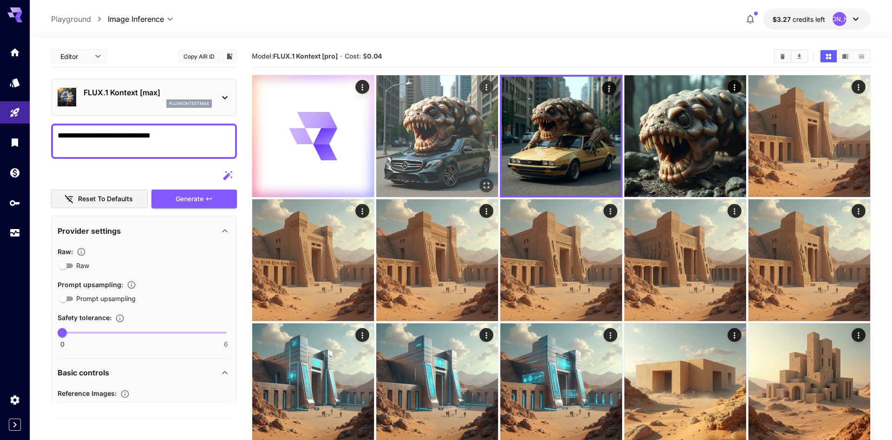
click at [456, 149] on img at bounding box center [437, 136] width 122 height 122
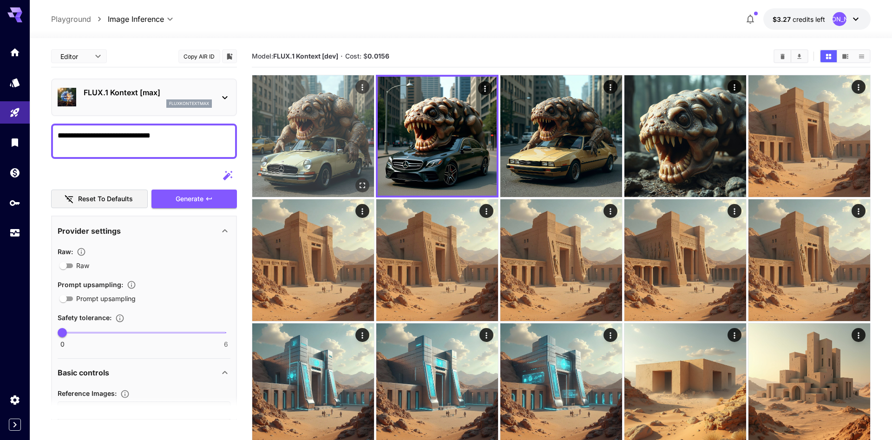
click at [343, 117] on img at bounding box center [313, 136] width 122 height 122
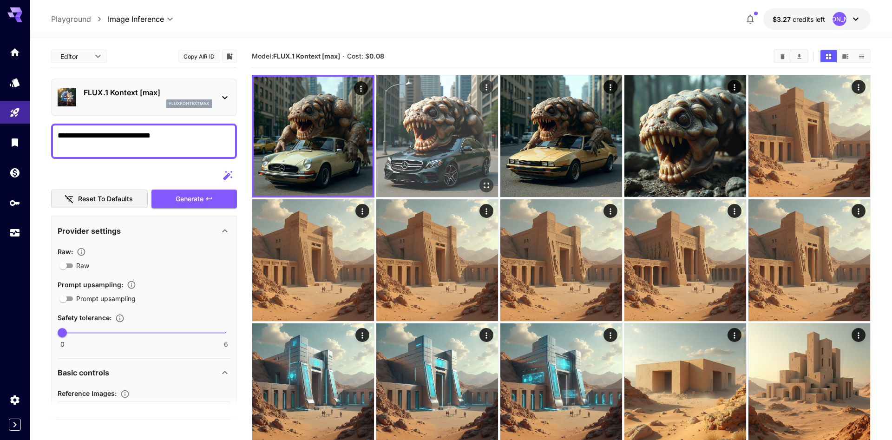
click at [425, 137] on img at bounding box center [437, 136] width 122 height 122
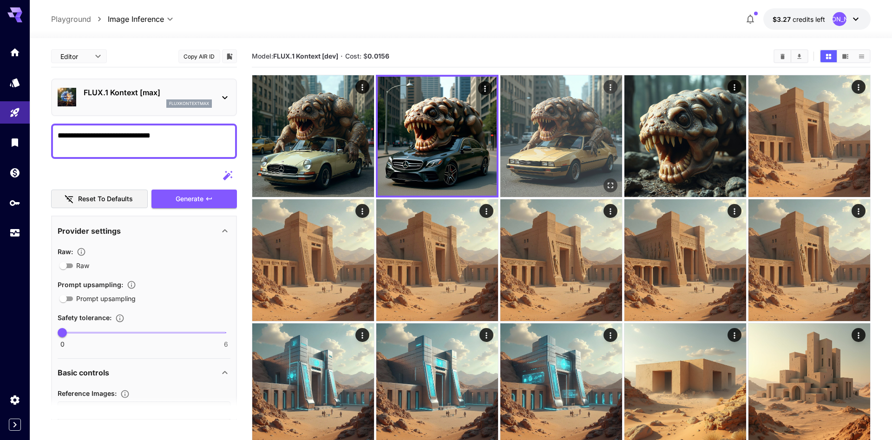
click at [544, 148] on img at bounding box center [562, 136] width 122 height 122
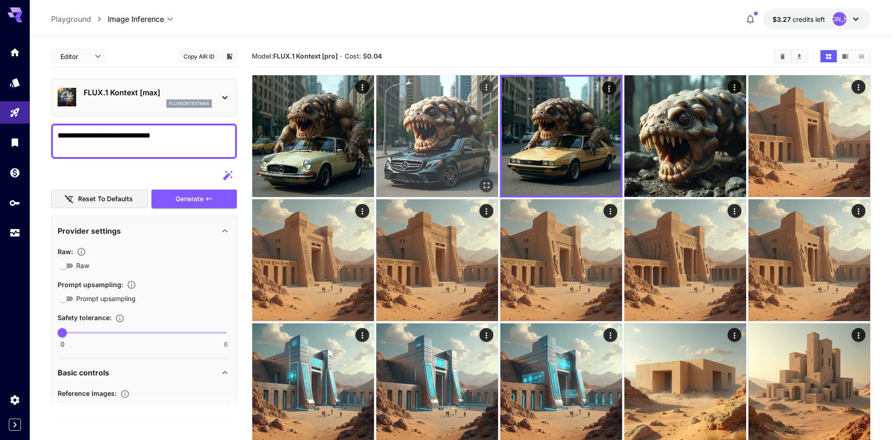
click at [465, 136] on img at bounding box center [437, 136] width 122 height 122
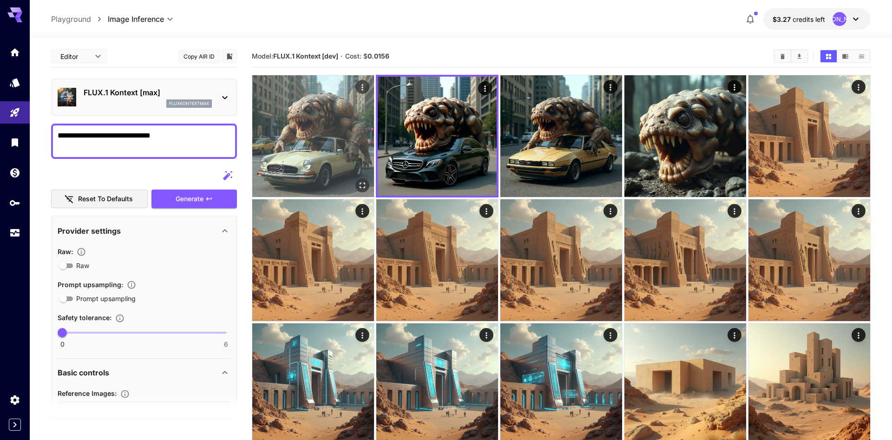
click at [355, 138] on img at bounding box center [313, 136] width 122 height 122
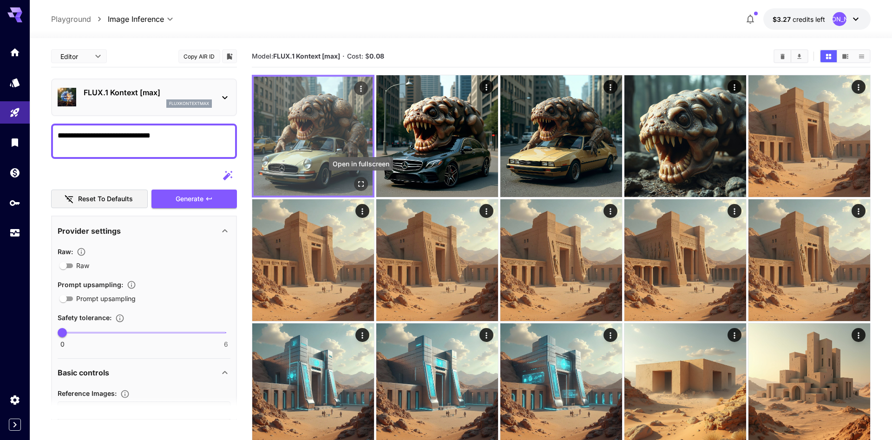
click at [363, 184] on icon "Open in fullscreen" at bounding box center [360, 183] width 9 height 9
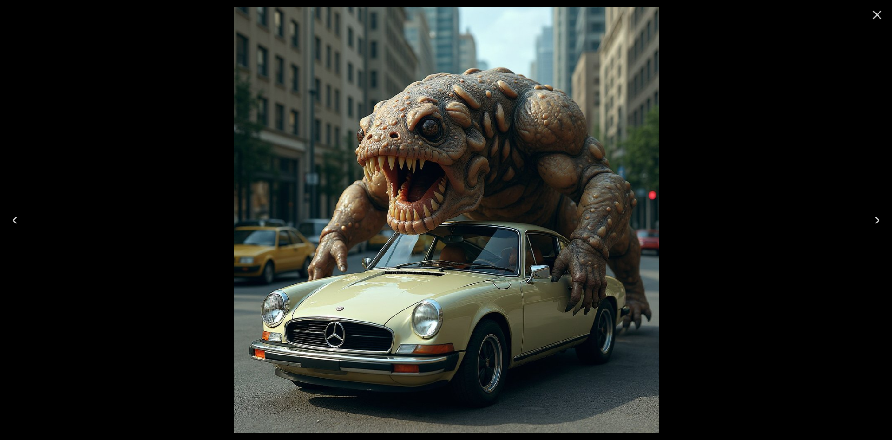
click at [875, 13] on icon "Close" at bounding box center [877, 15] width 9 height 9
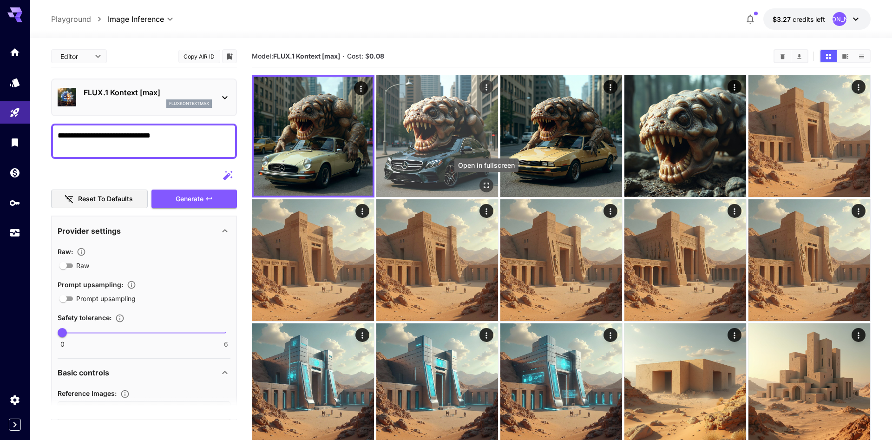
click at [487, 188] on icon "Open in fullscreen" at bounding box center [486, 185] width 9 height 9
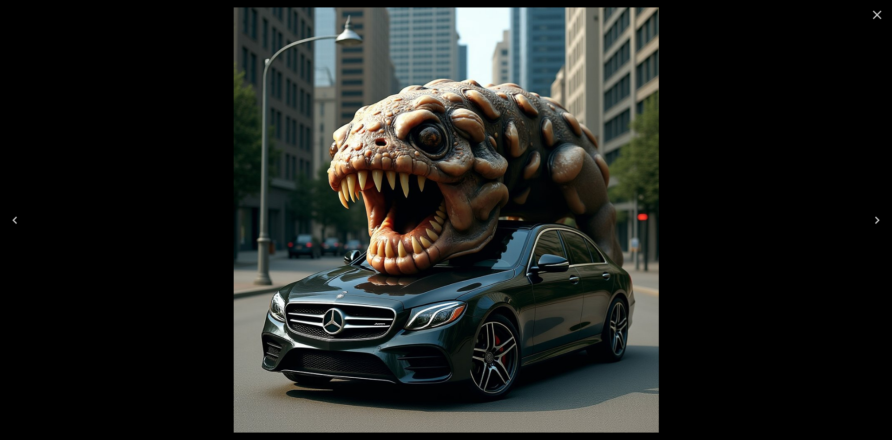
click at [878, 15] on icon "Close" at bounding box center [877, 15] width 9 height 9
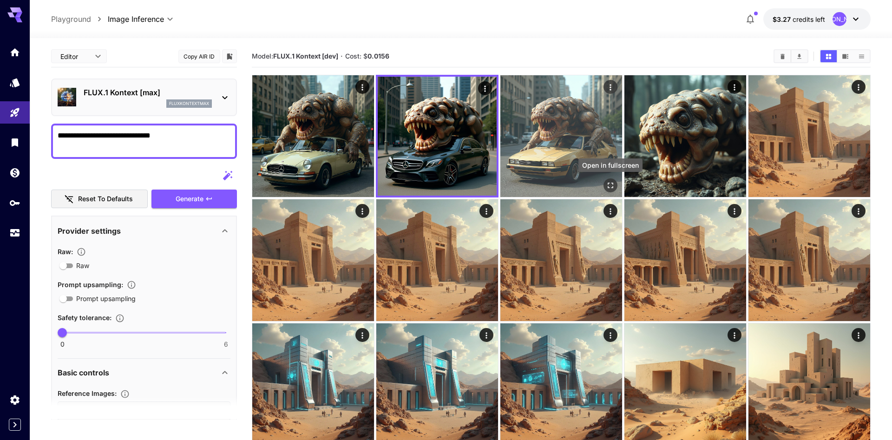
click at [608, 185] on icon "Open in fullscreen" at bounding box center [611, 186] width 6 height 6
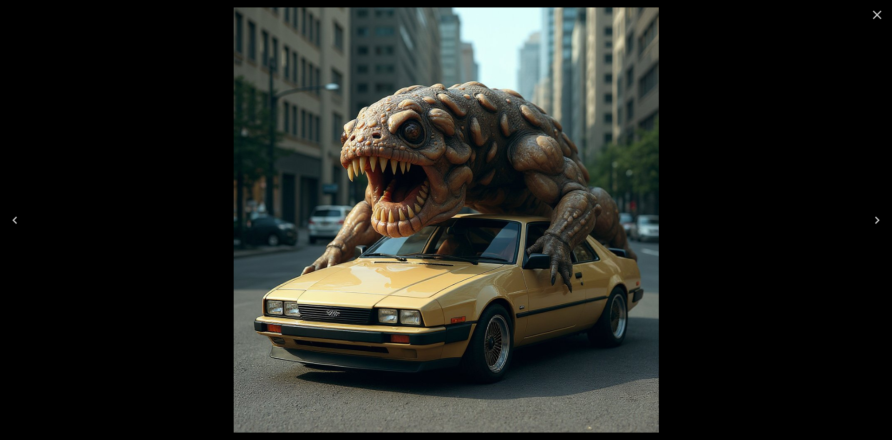
click at [872, 17] on icon "Close" at bounding box center [877, 14] width 15 height 15
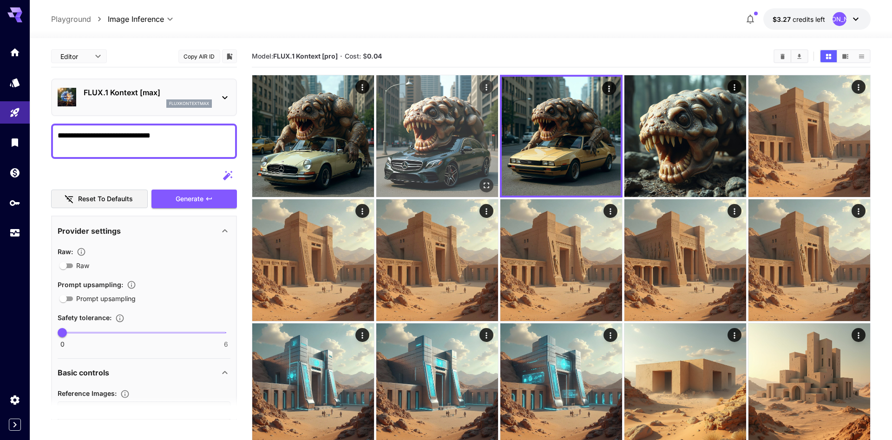
click at [449, 136] on img at bounding box center [437, 136] width 122 height 122
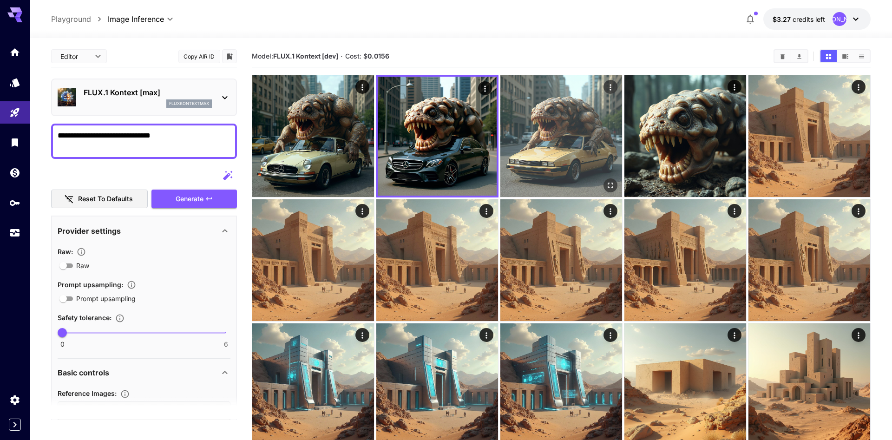
click at [535, 143] on img at bounding box center [562, 136] width 122 height 122
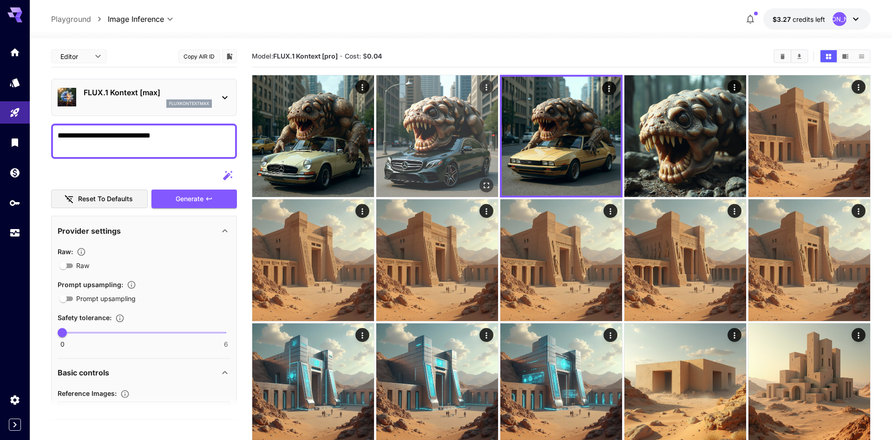
click at [459, 155] on img at bounding box center [437, 136] width 122 height 122
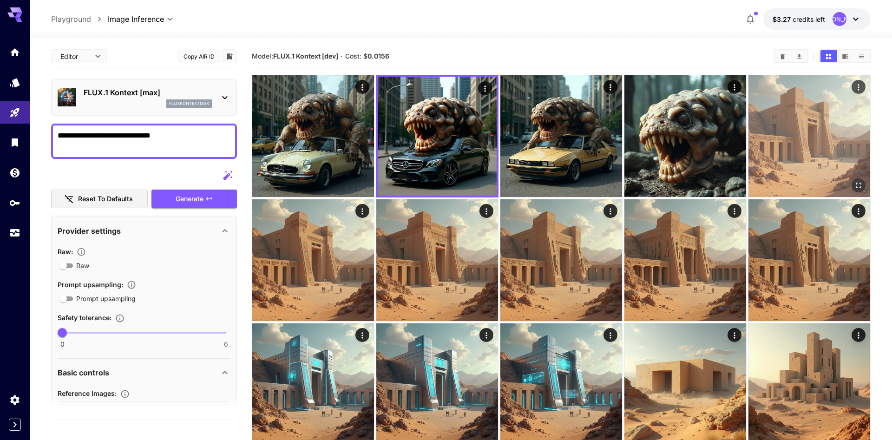
click at [782, 144] on img at bounding box center [810, 136] width 122 height 122
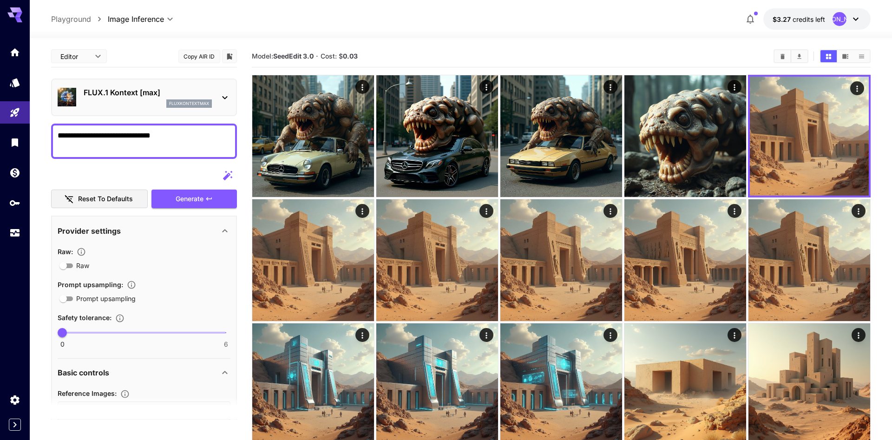
click at [218, 92] on div "FLUX.1 Kontext [max] fluxkontextmax" at bounding box center [144, 97] width 173 height 28
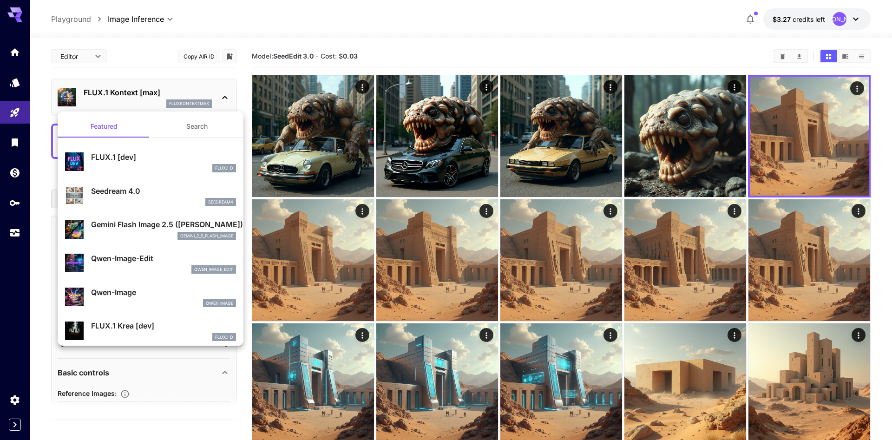
click at [175, 193] on p "Seedream 4.0" at bounding box center [163, 190] width 145 height 11
type input "**********"
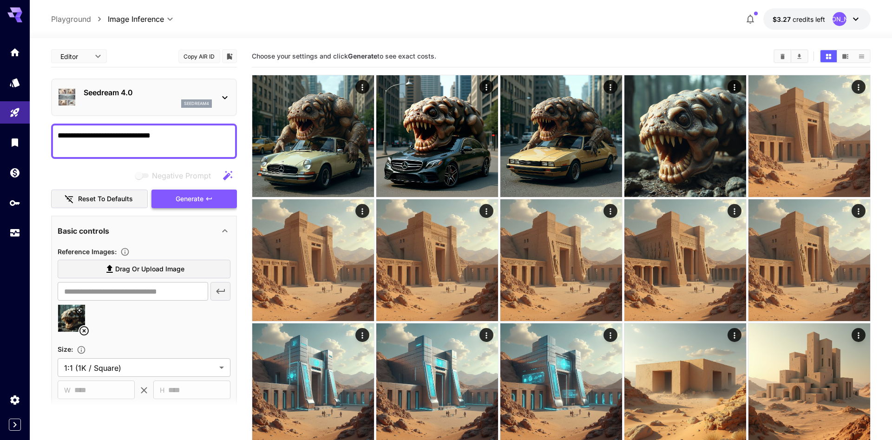
click at [204, 201] on button "Generate" at bounding box center [195, 199] width 86 height 19
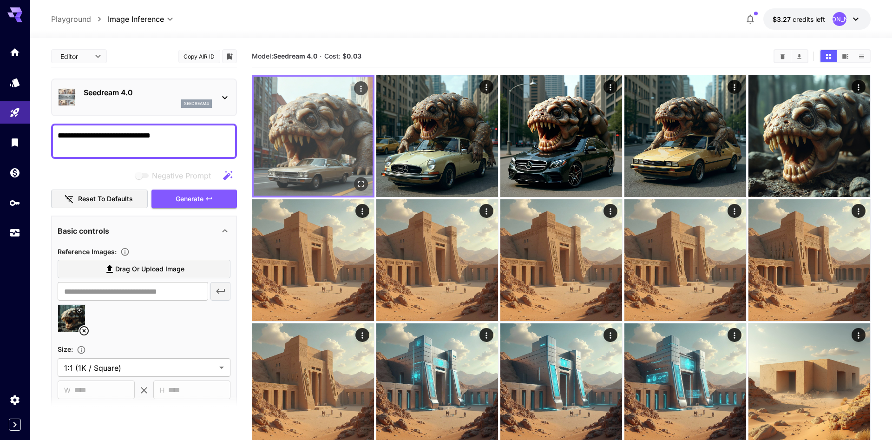
click at [303, 149] on img at bounding box center [313, 136] width 119 height 119
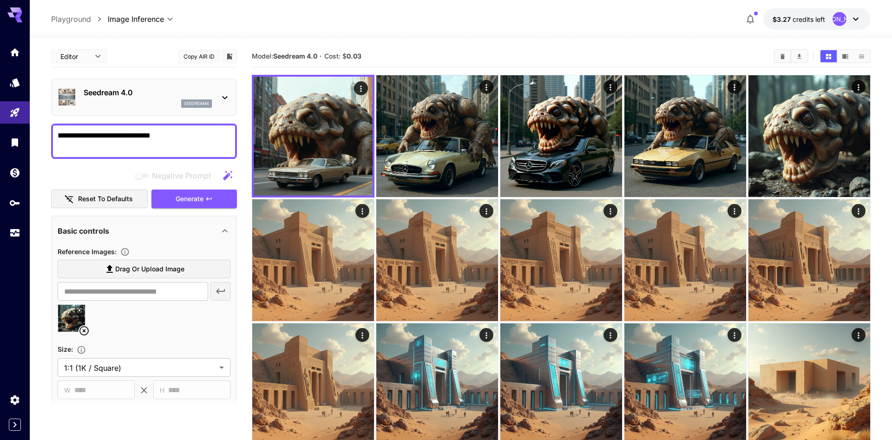
click at [170, 22] on body "**********" at bounding box center [446, 298] width 892 height 597
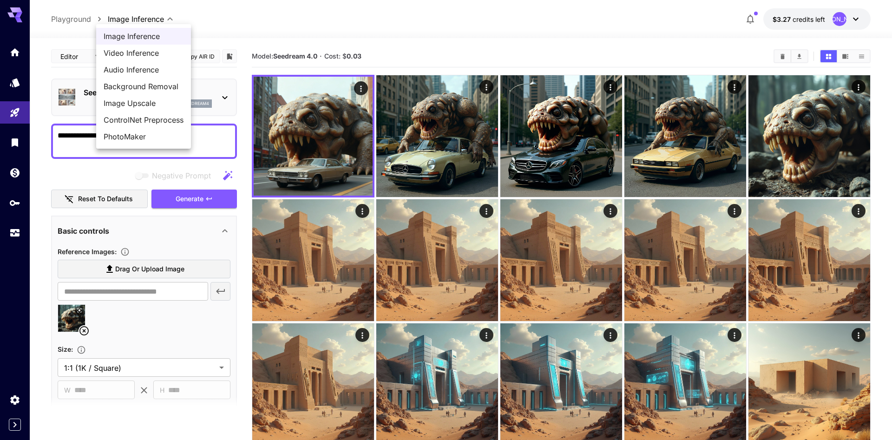
click at [163, 54] on span "Video Inference" at bounding box center [144, 52] width 80 height 11
type input "**********"
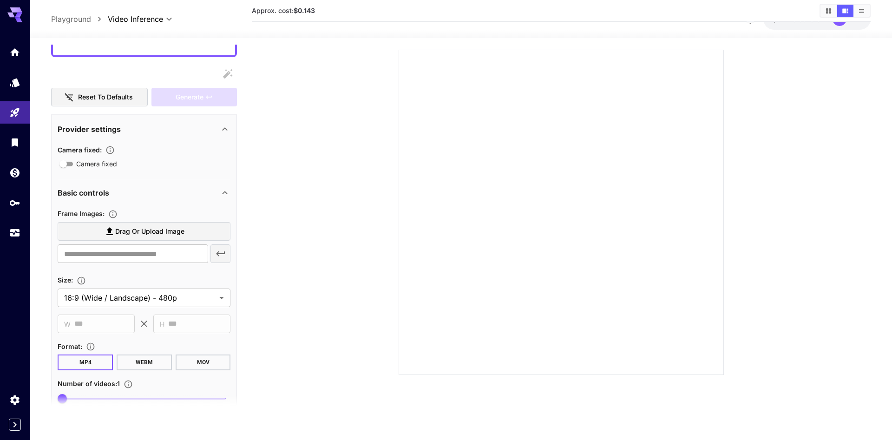
scroll to position [106, 0]
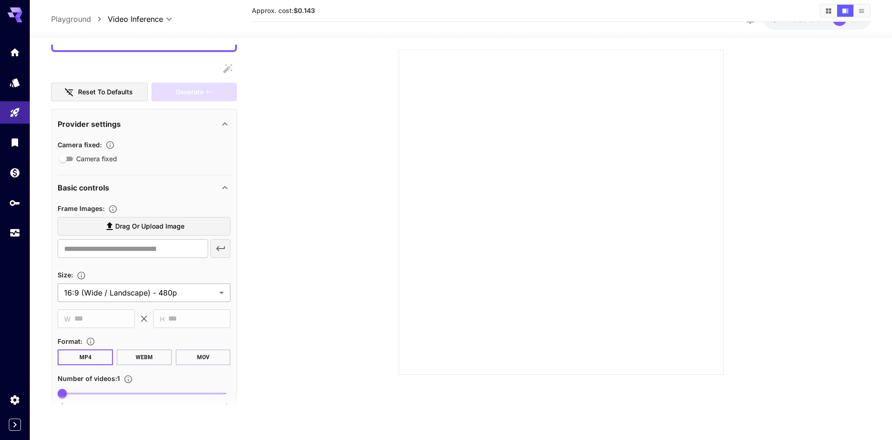
click at [206, 298] on body "**********" at bounding box center [446, 210] width 892 height 514
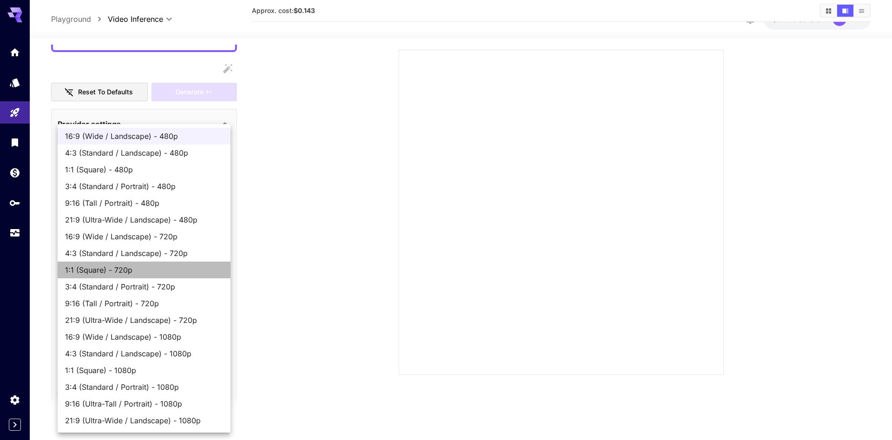
click at [200, 272] on span "1:1 (Square) - 720p" at bounding box center [144, 269] width 158 height 11
type input "**********"
type input "***"
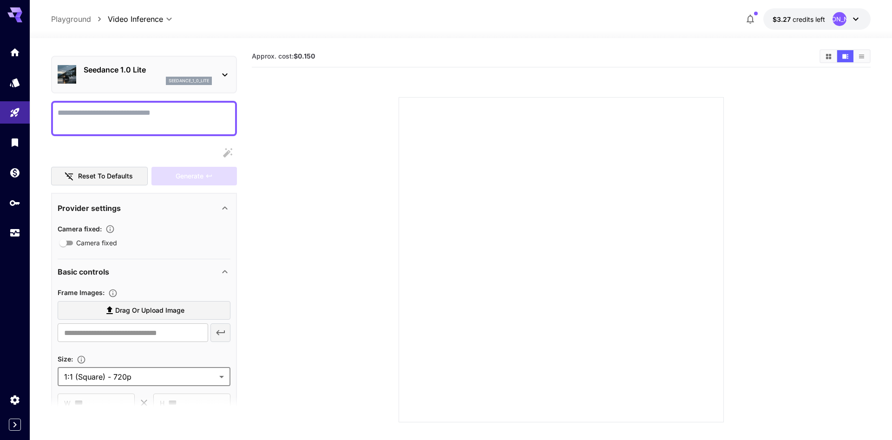
scroll to position [0, 0]
